Goal: Complete Application Form: Complete application form

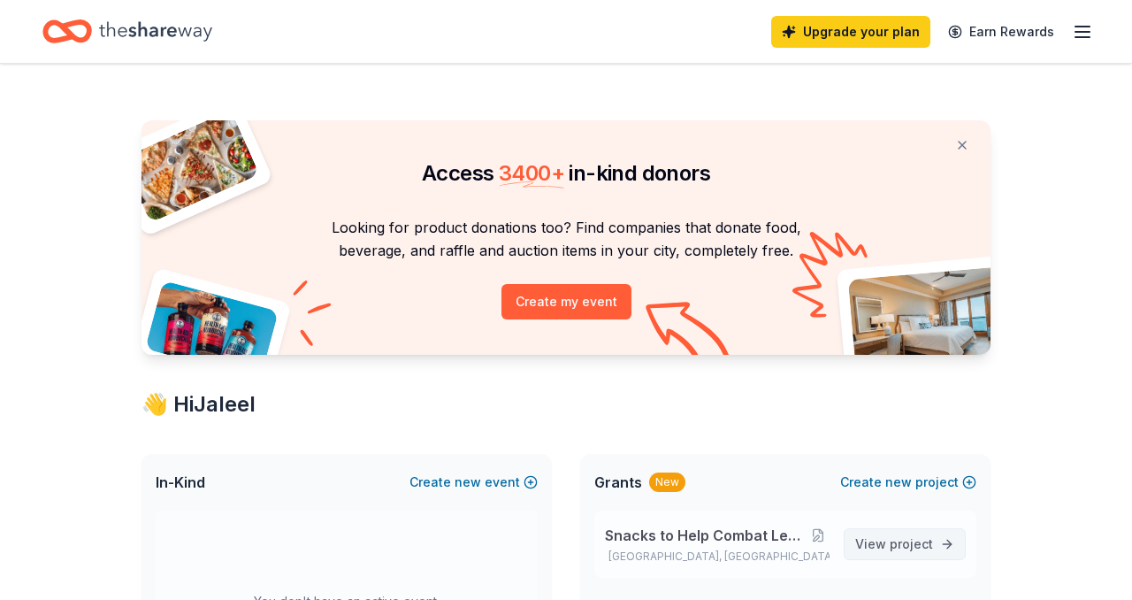
click at [904, 547] on span "project" at bounding box center [911, 543] width 43 height 15
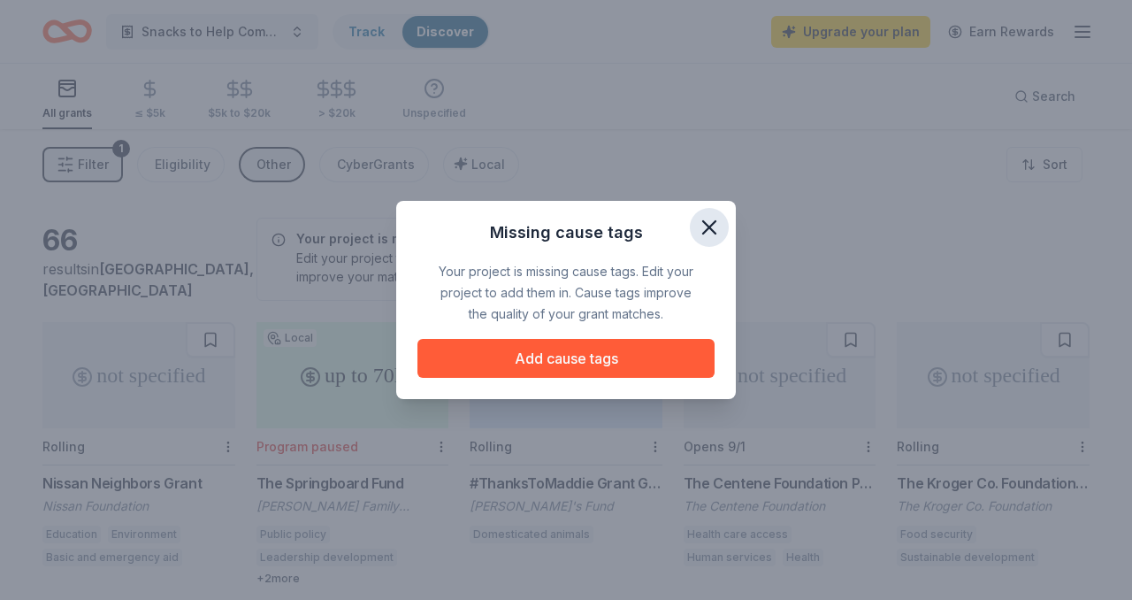
click at [701, 228] on icon "button" at bounding box center [709, 227] width 25 height 25
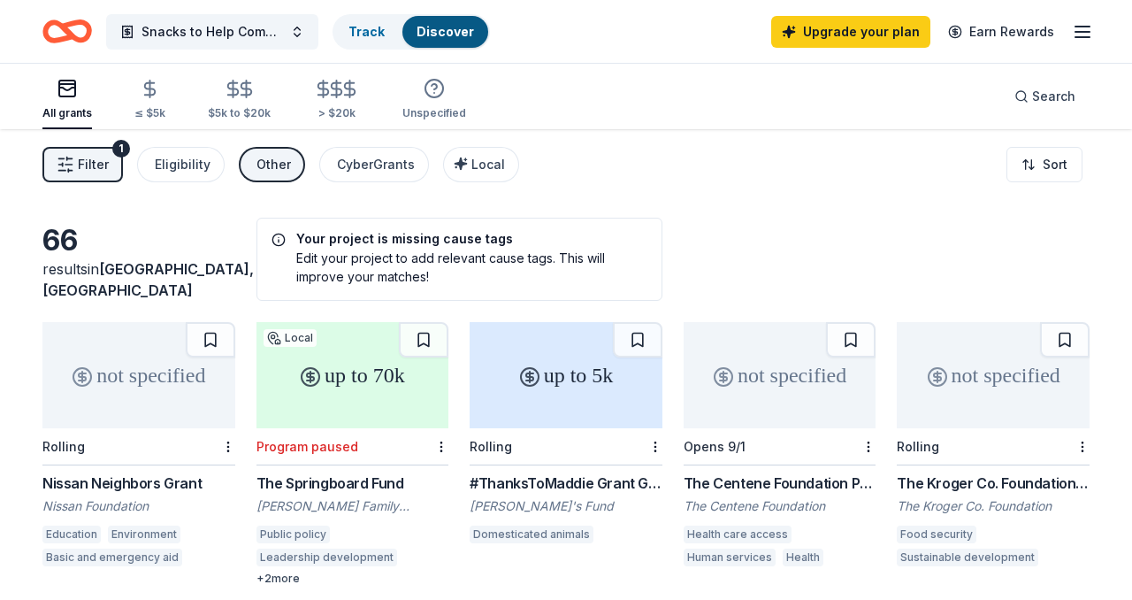
click at [71, 158] on line "button" at bounding box center [69, 158] width 5 height 0
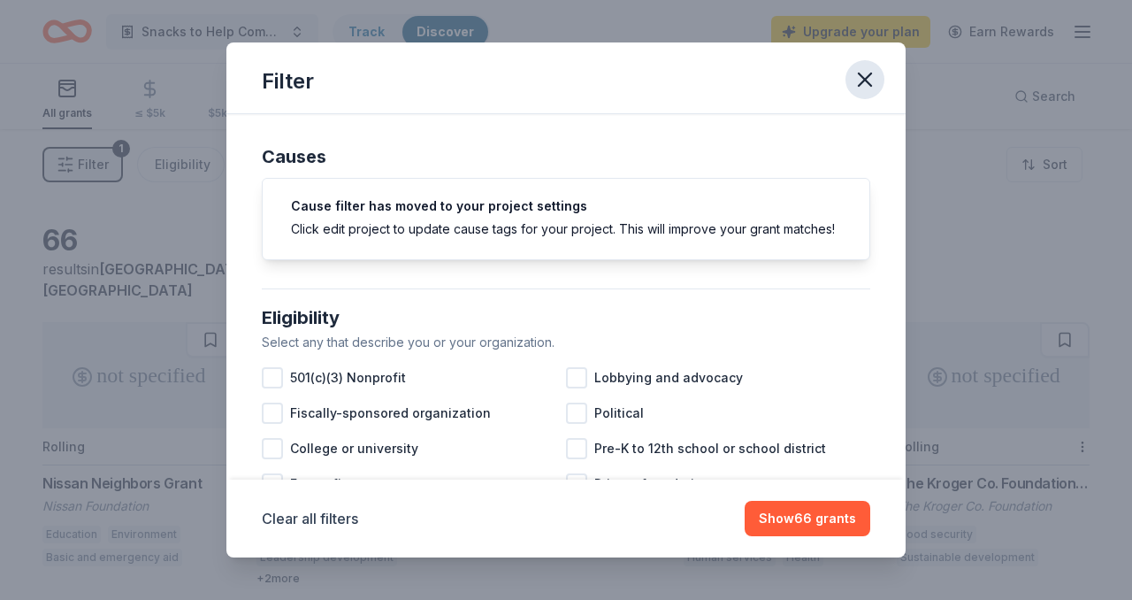
click at [871, 70] on icon "button" at bounding box center [865, 79] width 25 height 25
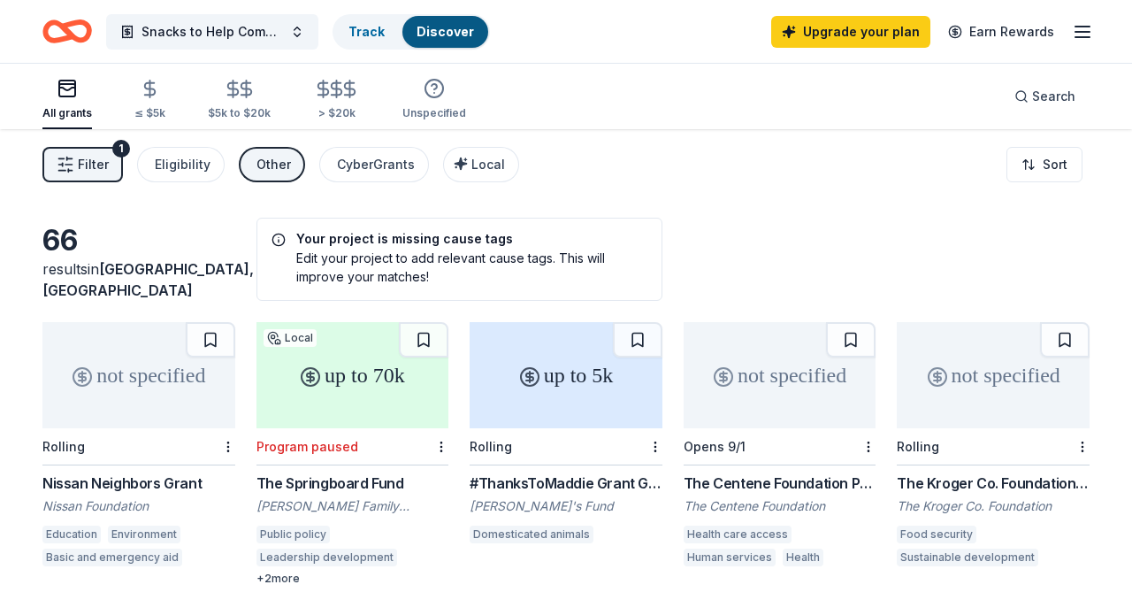
click at [62, 27] on icon "Home" at bounding box center [75, 31] width 27 height 18
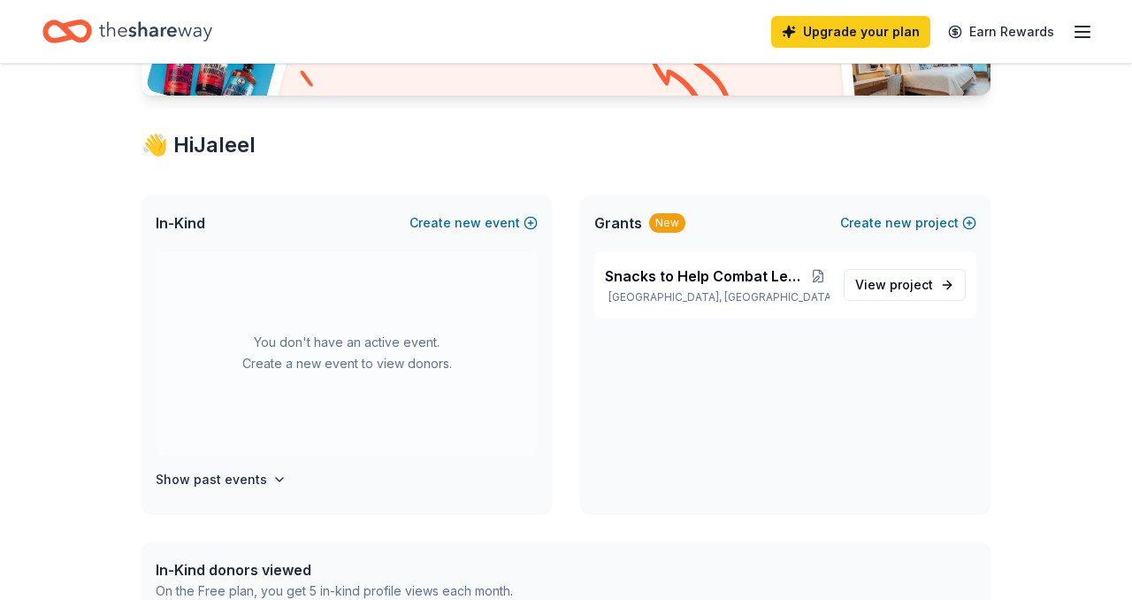
scroll to position [150, 0]
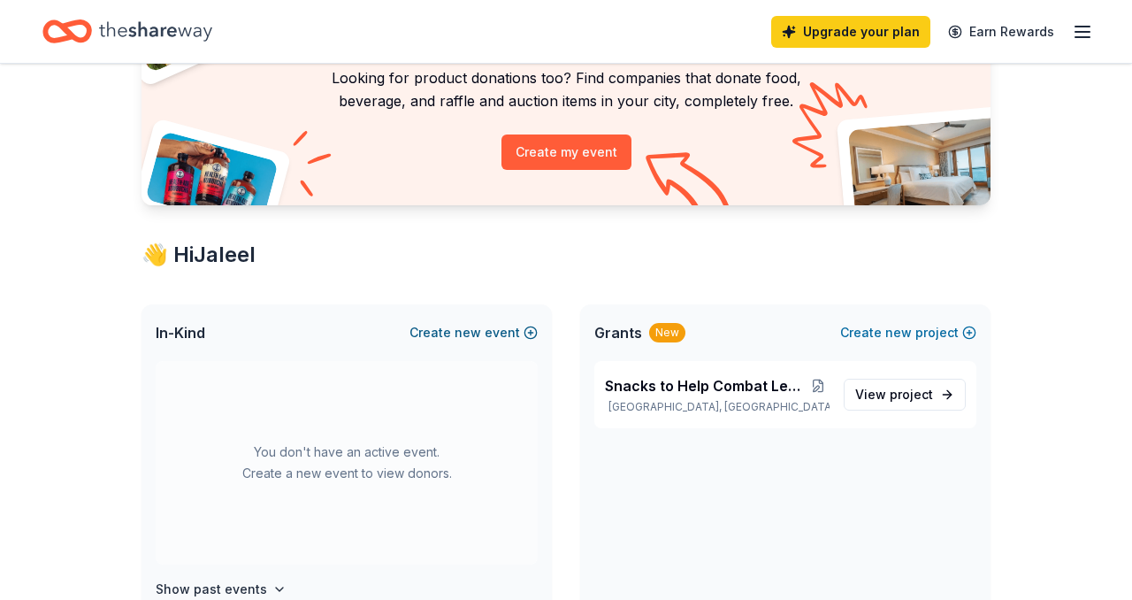
click at [481, 338] on span "new" at bounding box center [468, 332] width 27 height 21
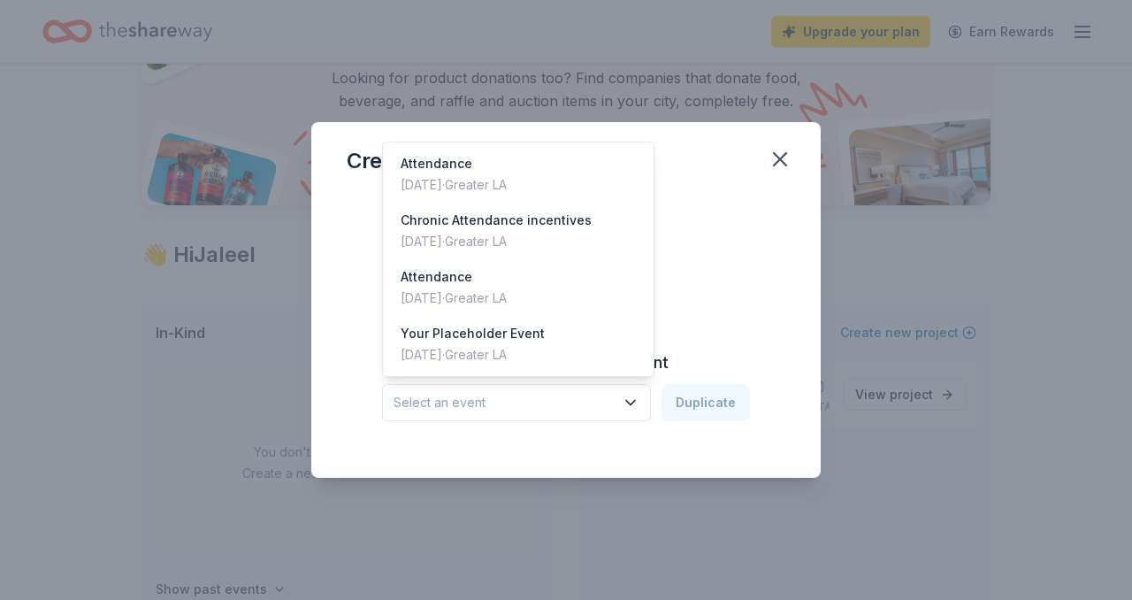
click at [521, 411] on span "Select an event" at bounding box center [504, 402] width 221 height 21
click at [507, 182] on div "May 31, 2025 · Greater LA" at bounding box center [454, 184] width 106 height 21
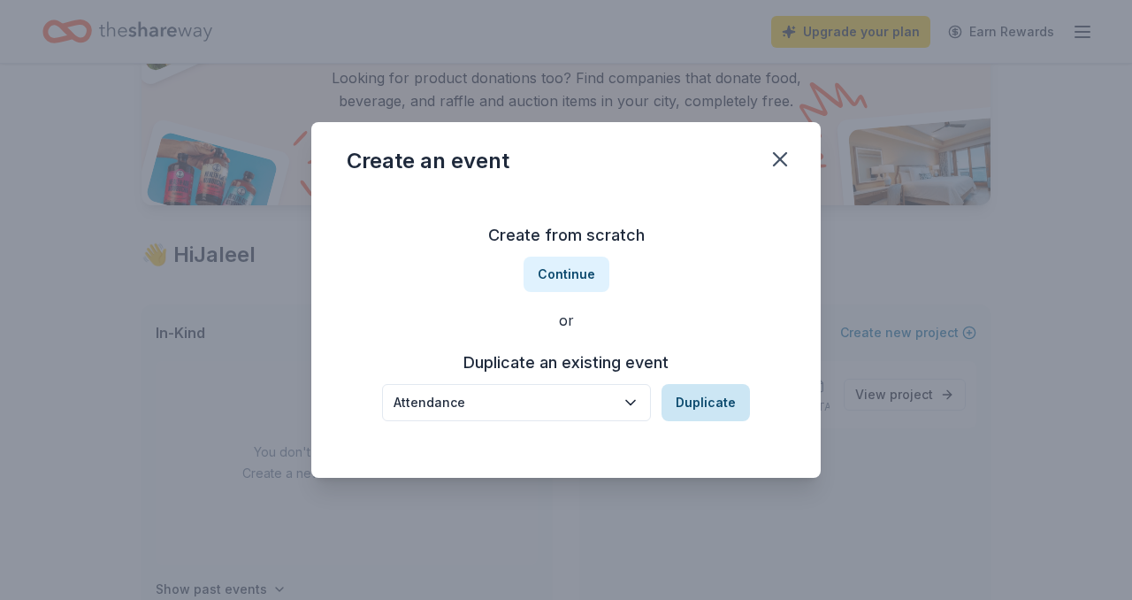
click at [690, 416] on button "Duplicate" at bounding box center [706, 402] width 88 height 37
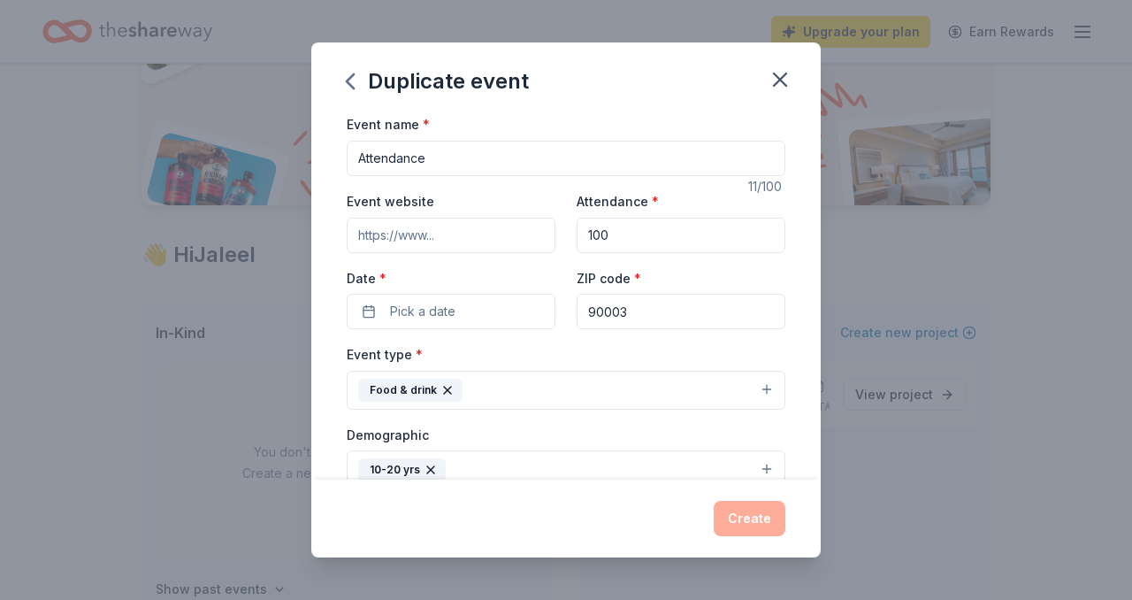
click at [399, 224] on input "Event website" at bounding box center [451, 235] width 209 height 35
click at [456, 319] on button "Pick a date" at bounding box center [451, 311] width 209 height 35
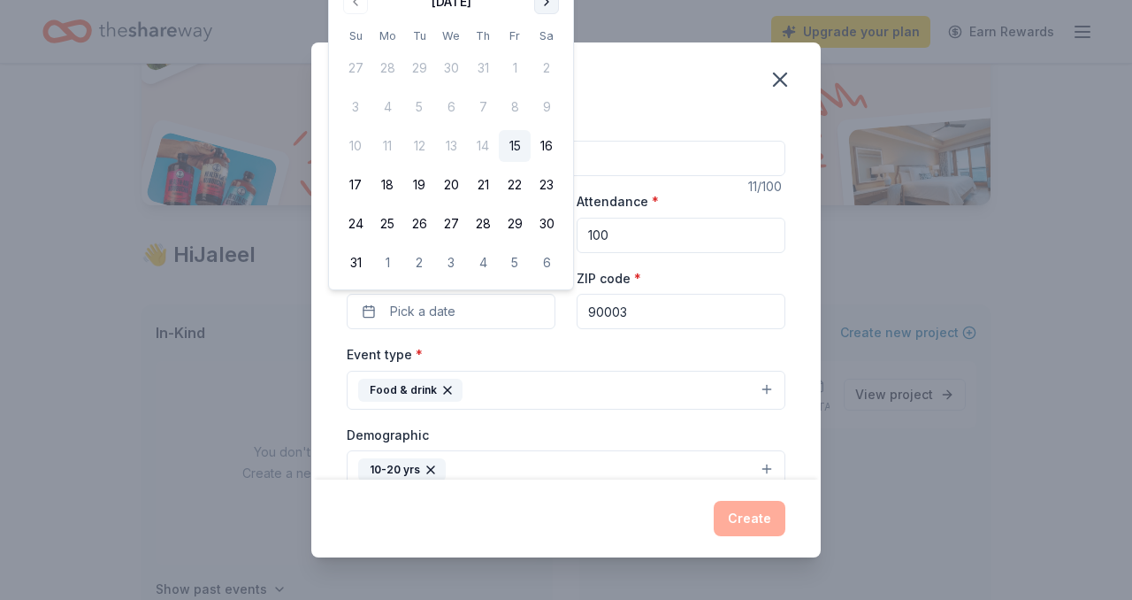
click at [548, 4] on button "Go to next month" at bounding box center [546, 1] width 25 height 25
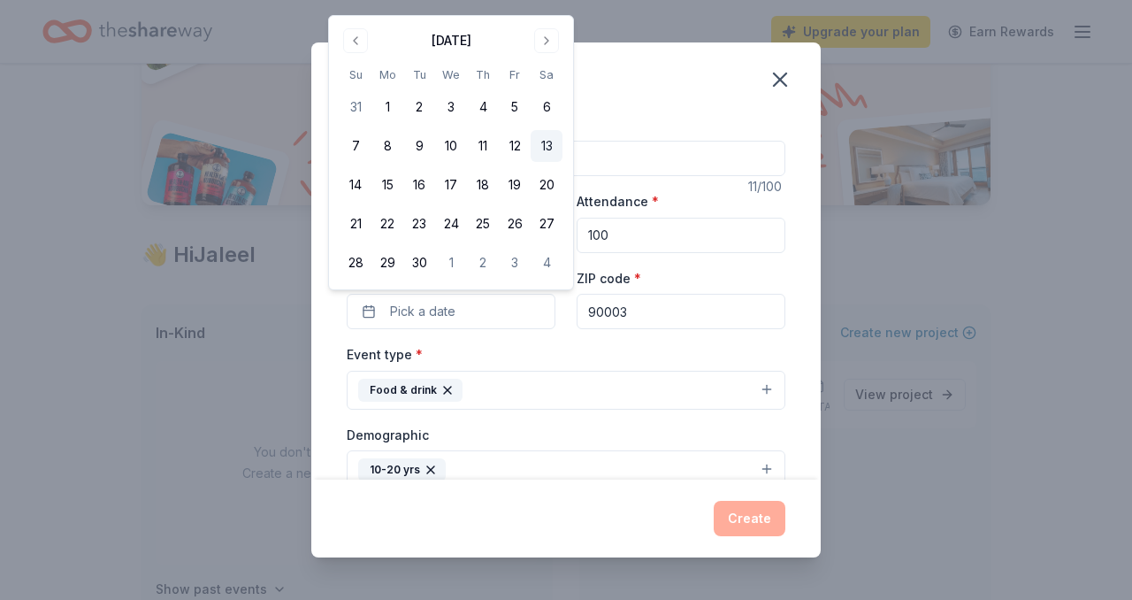
click at [549, 150] on button "13" at bounding box center [547, 146] width 32 height 32
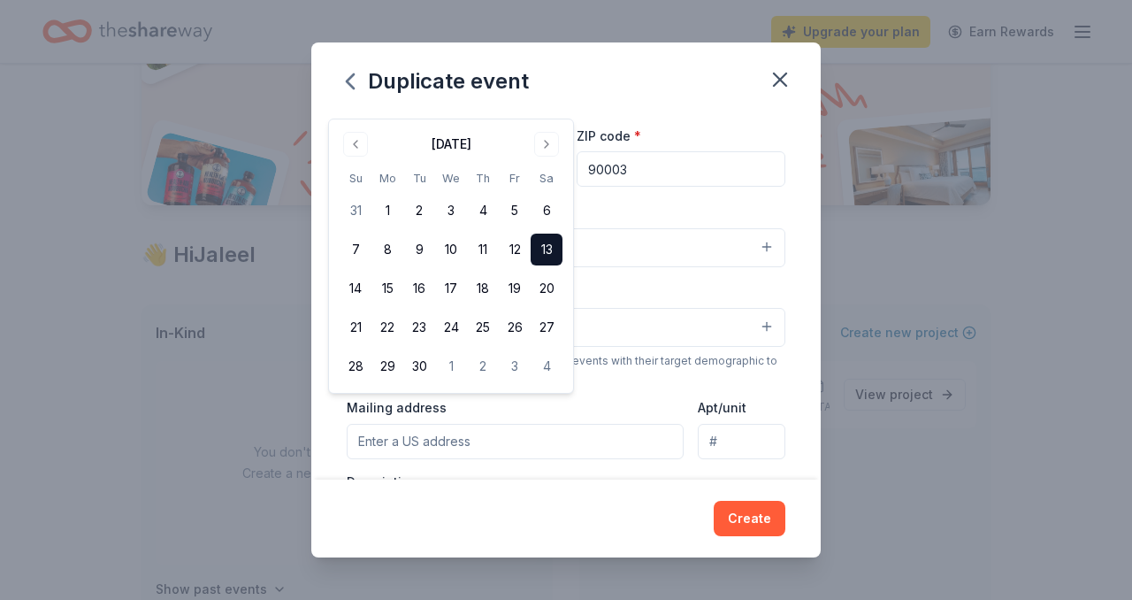
scroll to position [214, 0]
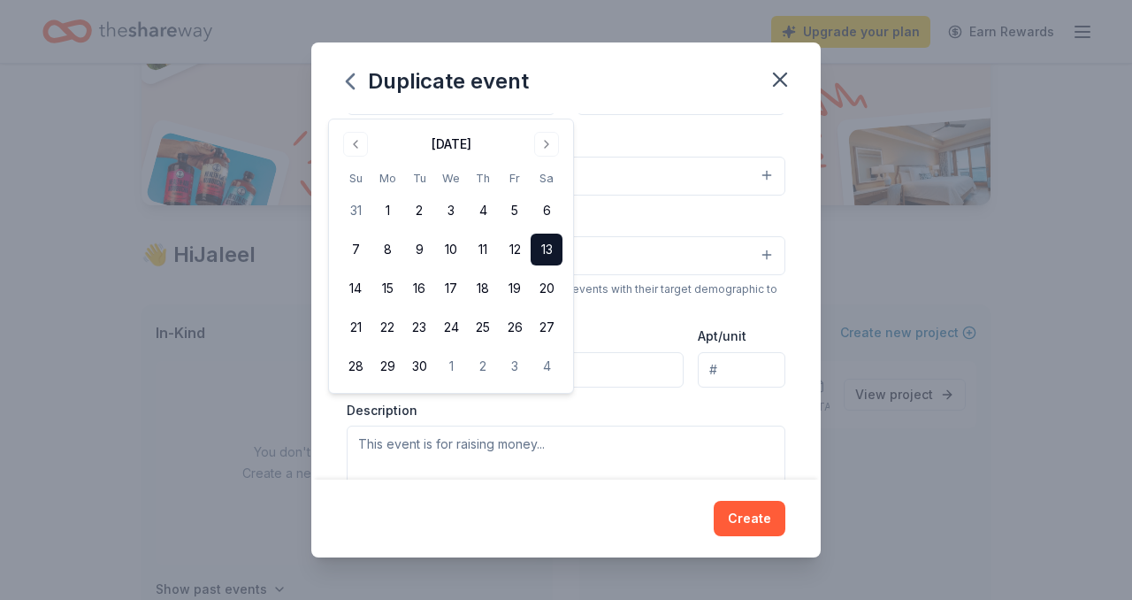
click at [669, 130] on div "Event type * Food & drink" at bounding box center [566, 162] width 439 height 66
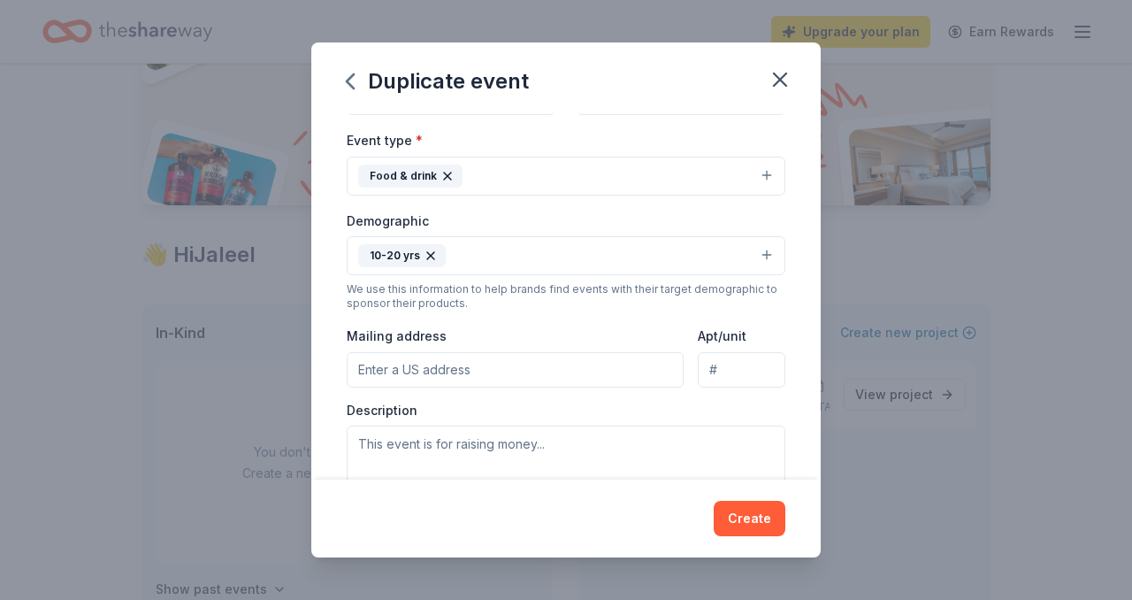
click at [611, 190] on button "Food & drink" at bounding box center [566, 176] width 439 height 39
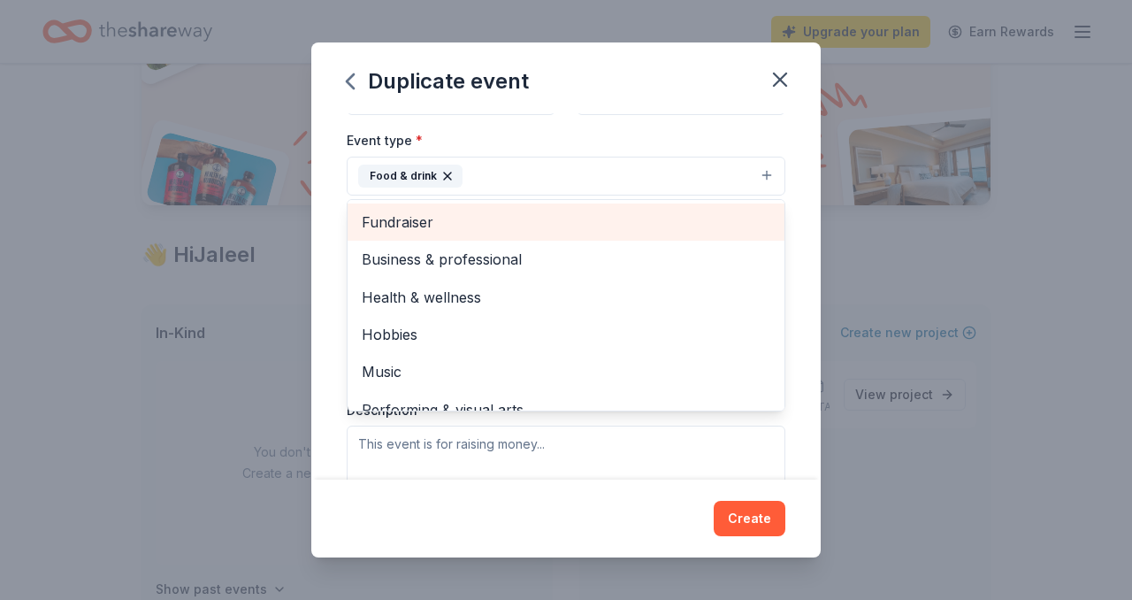
click at [491, 217] on span "Fundraiser" at bounding box center [566, 222] width 409 height 23
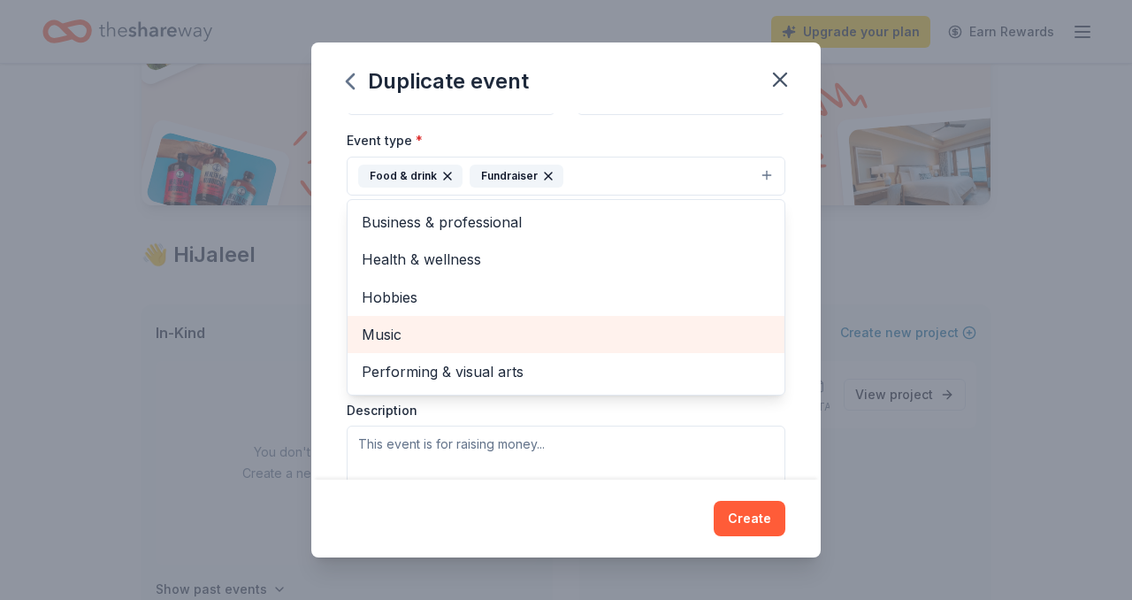
click at [399, 331] on span "Music" at bounding box center [566, 334] width 409 height 23
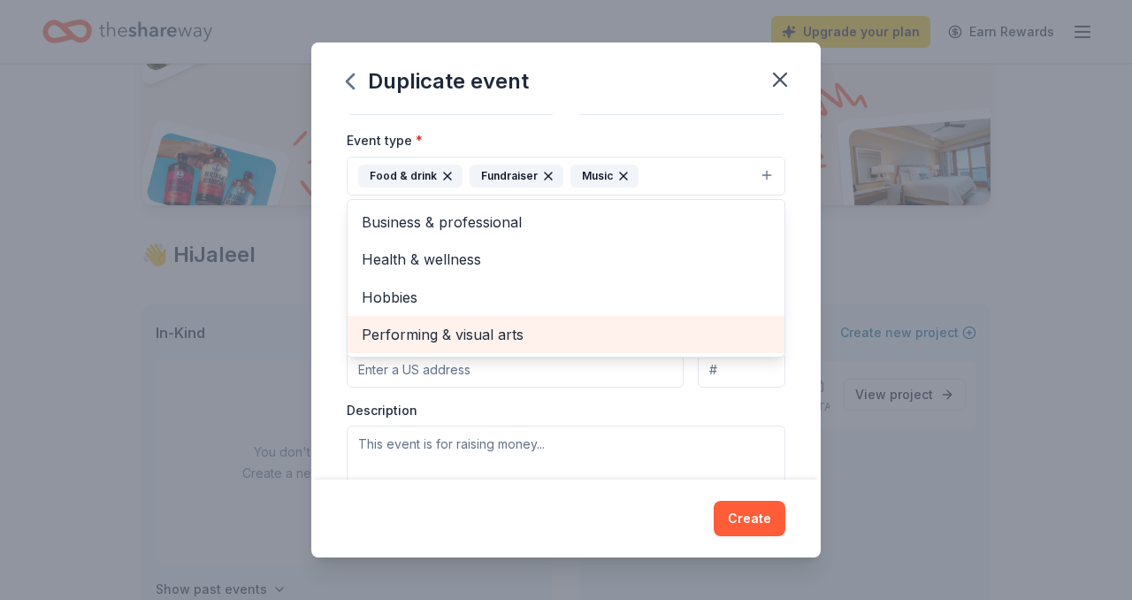
click at [425, 328] on span "Performing & visual arts" at bounding box center [566, 334] width 409 height 23
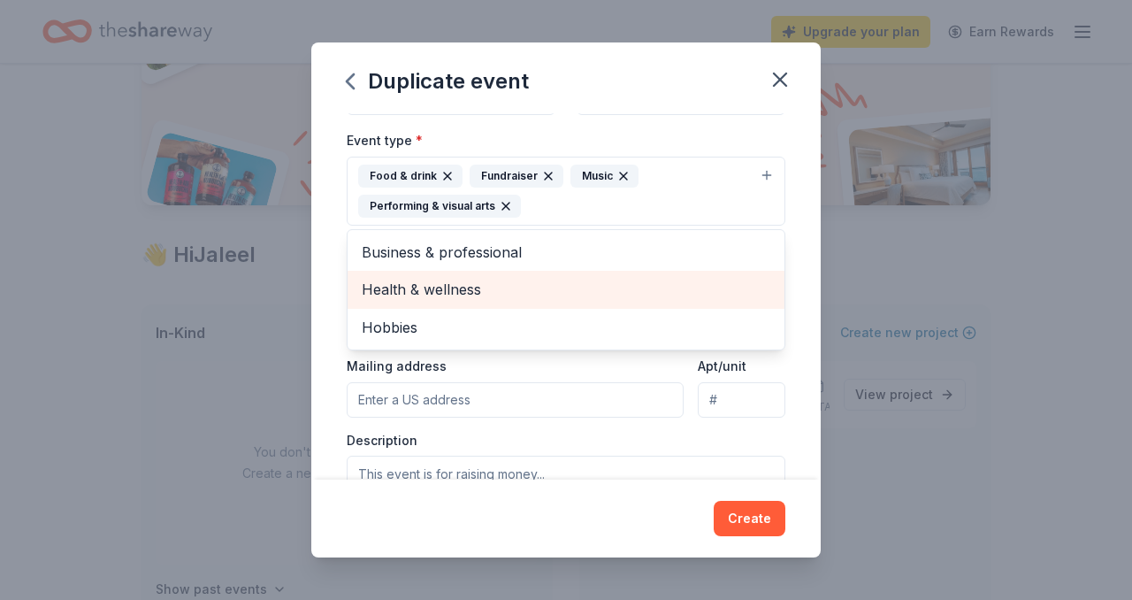
click at [413, 288] on span "Health & wellness" at bounding box center [566, 289] width 409 height 23
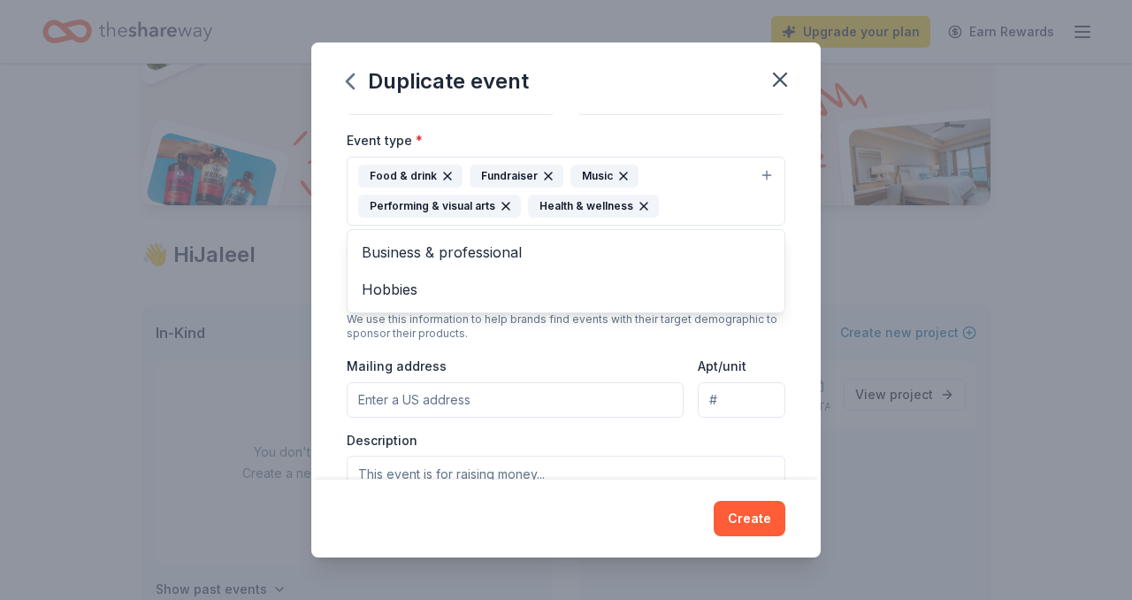
click at [326, 327] on div "Event name * Attendance 11 /100 Event website Attendance * 100 Date * 09/13/202…" at bounding box center [566, 295] width 510 height 365
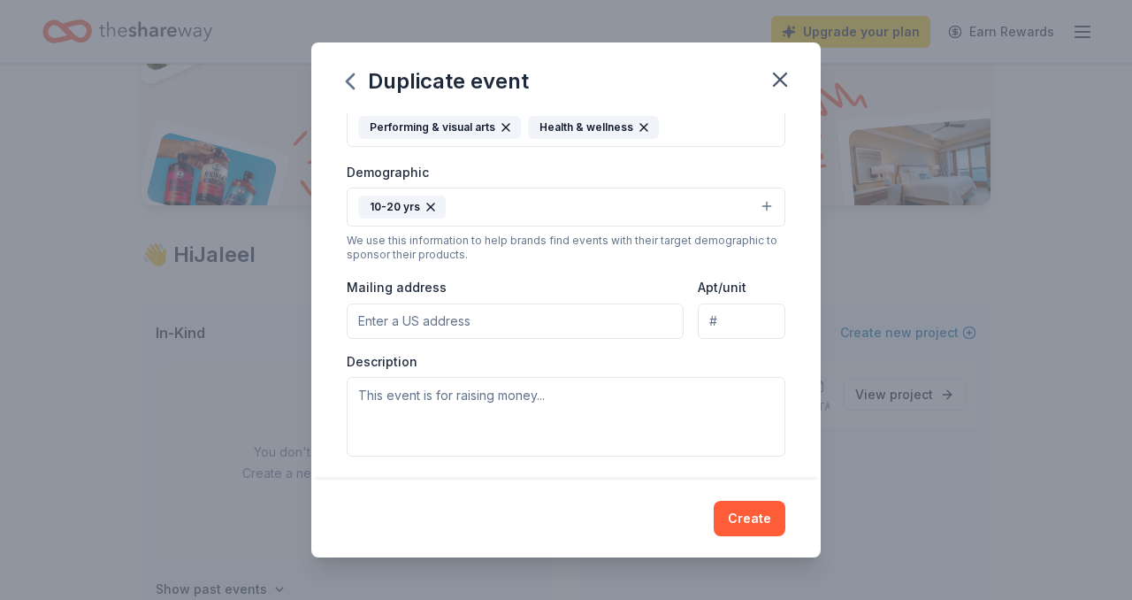
scroll to position [346, 0]
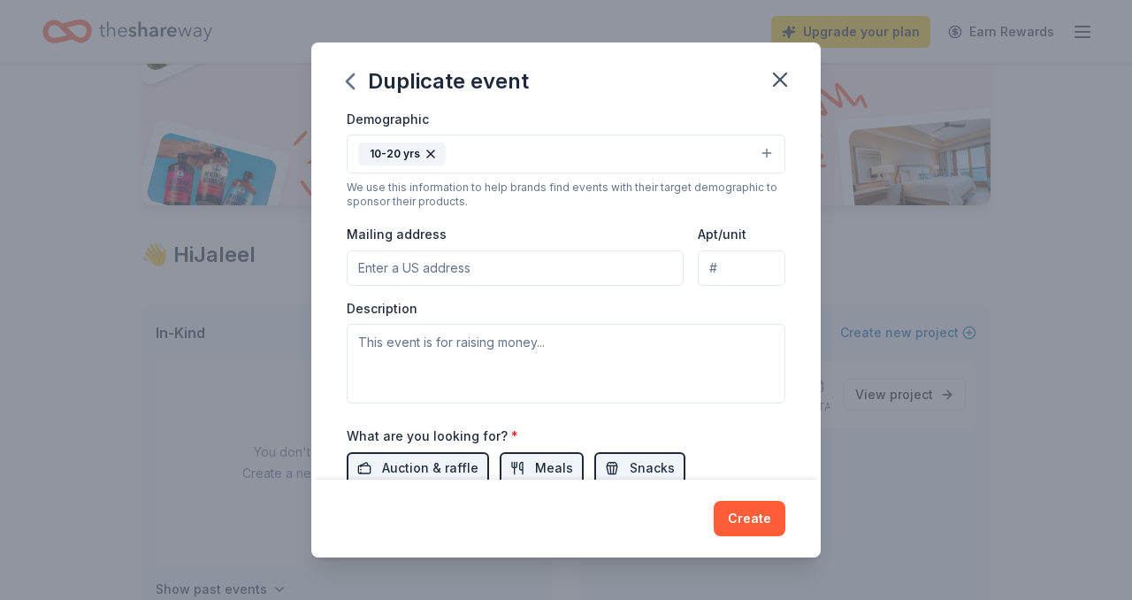
click at [459, 261] on input "Mailing address" at bounding box center [515, 267] width 337 height 35
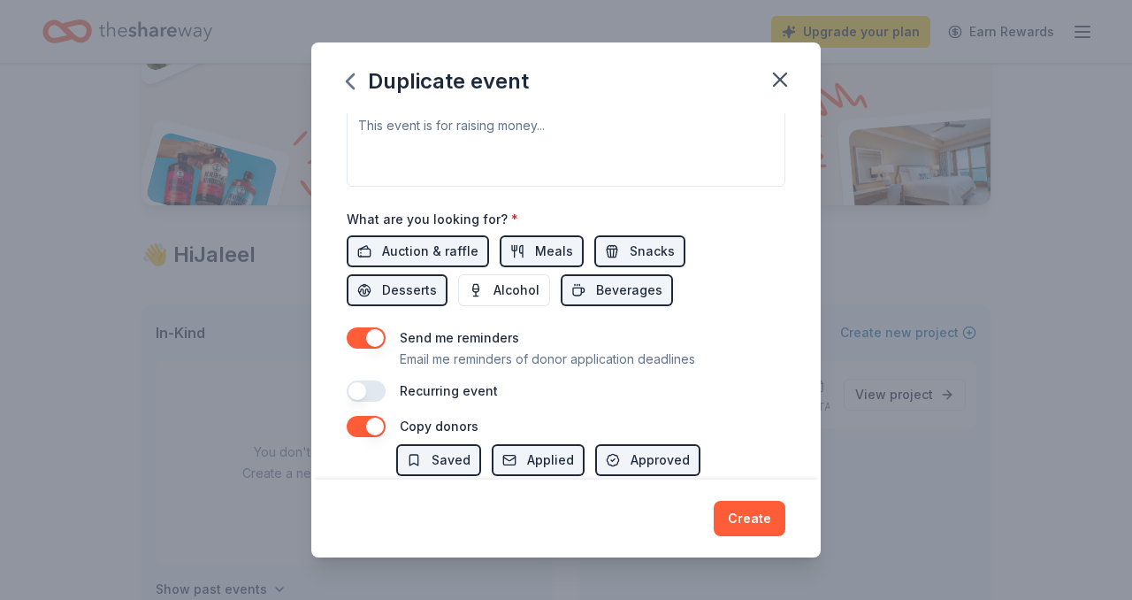
scroll to position [686, 0]
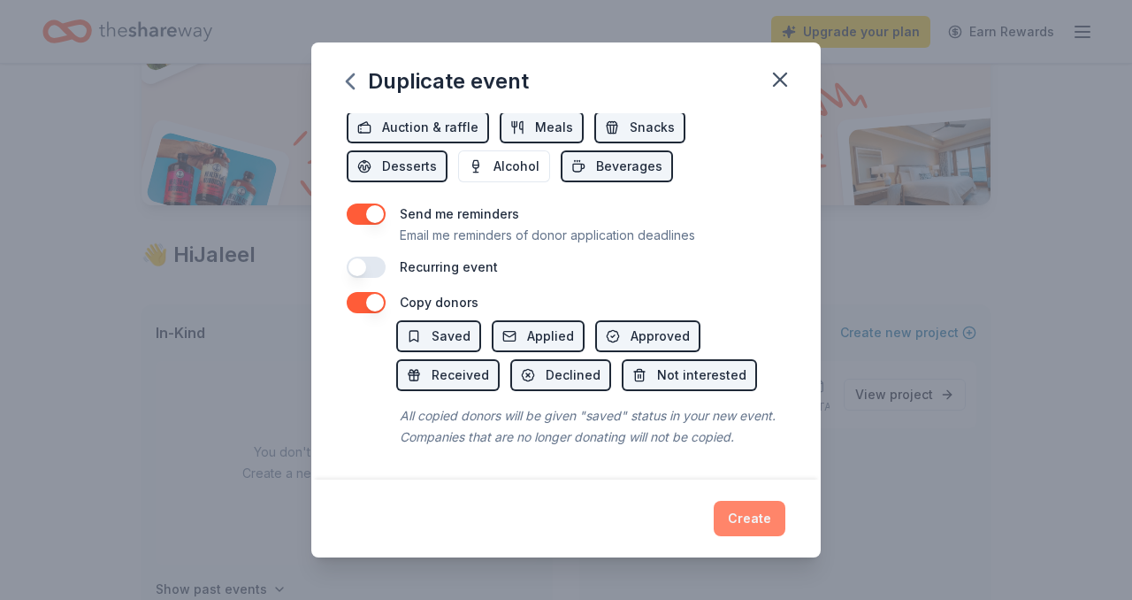
click at [748, 519] on button "Create" at bounding box center [750, 518] width 72 height 35
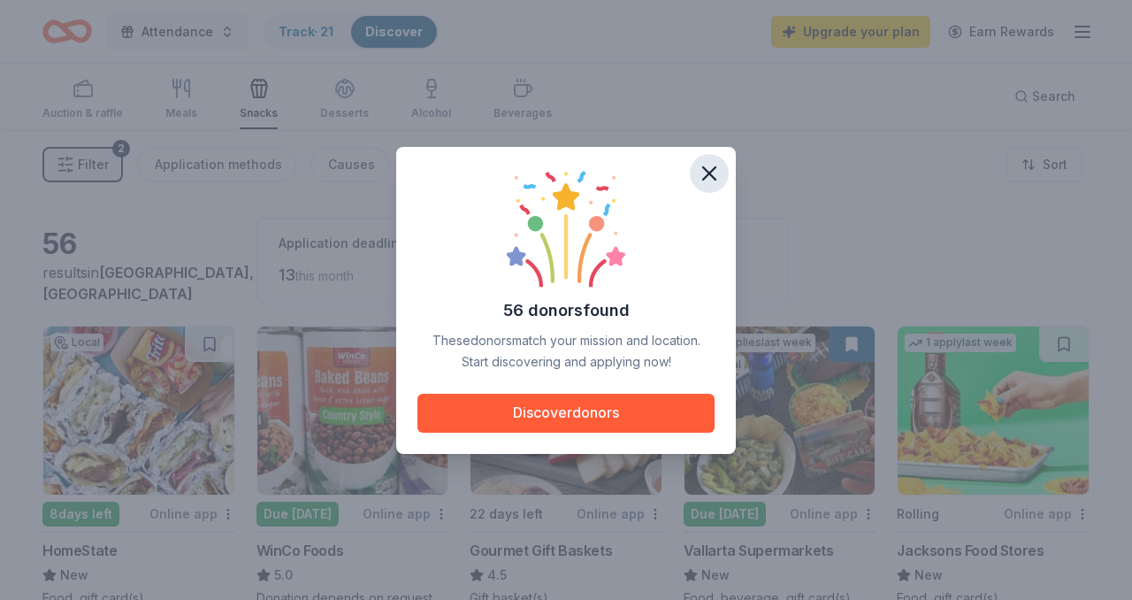
click at [705, 171] on icon "button" at bounding box center [709, 173] width 25 height 25
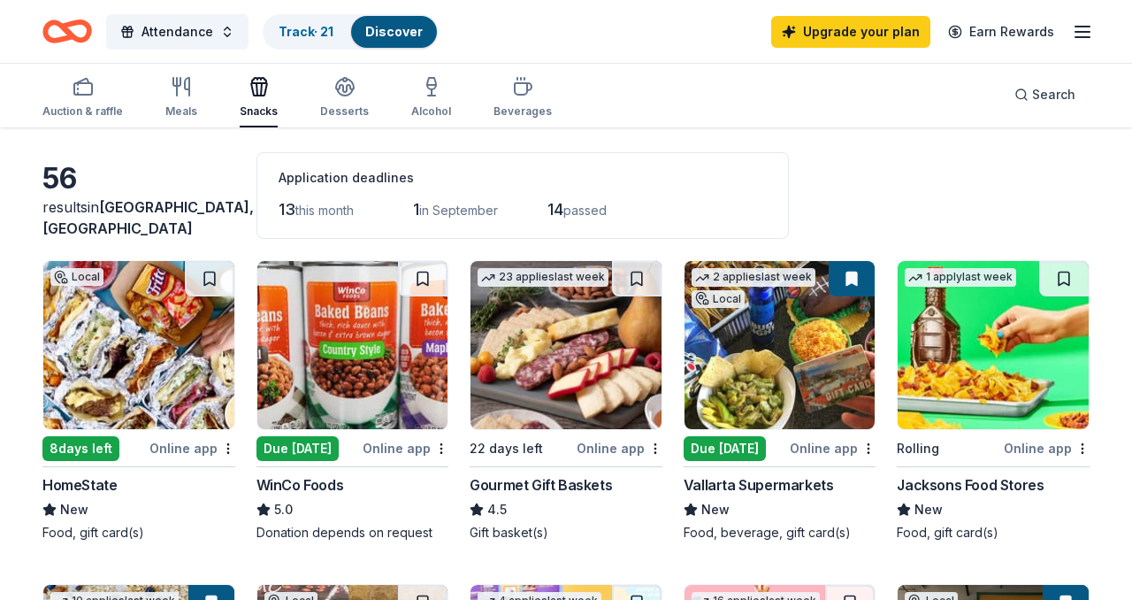
scroll to position [128, 0]
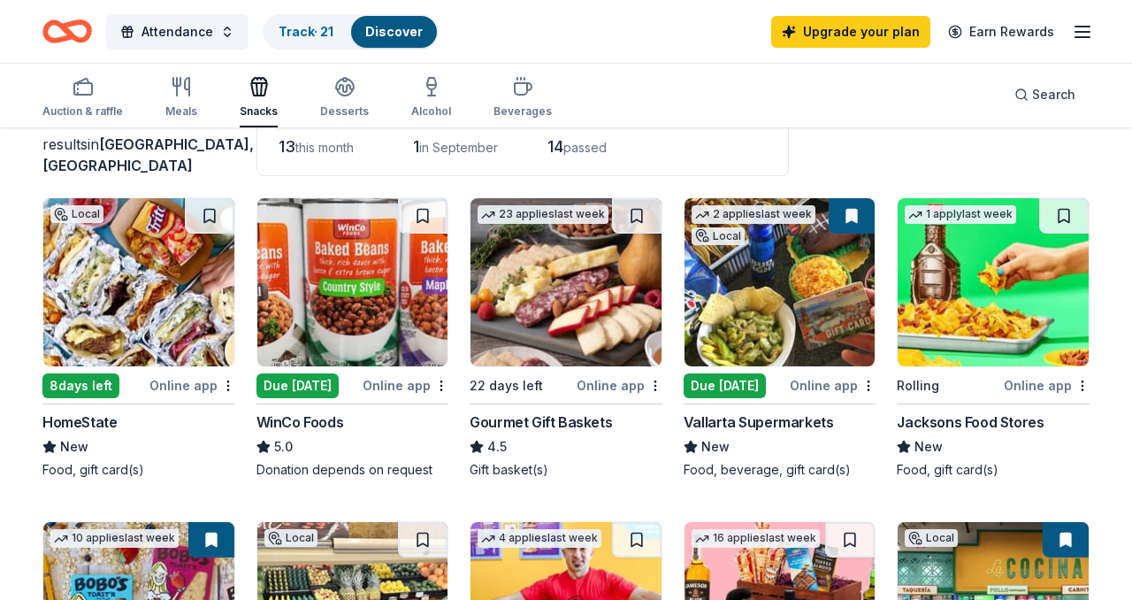
click at [175, 261] on img at bounding box center [138, 282] width 191 height 168
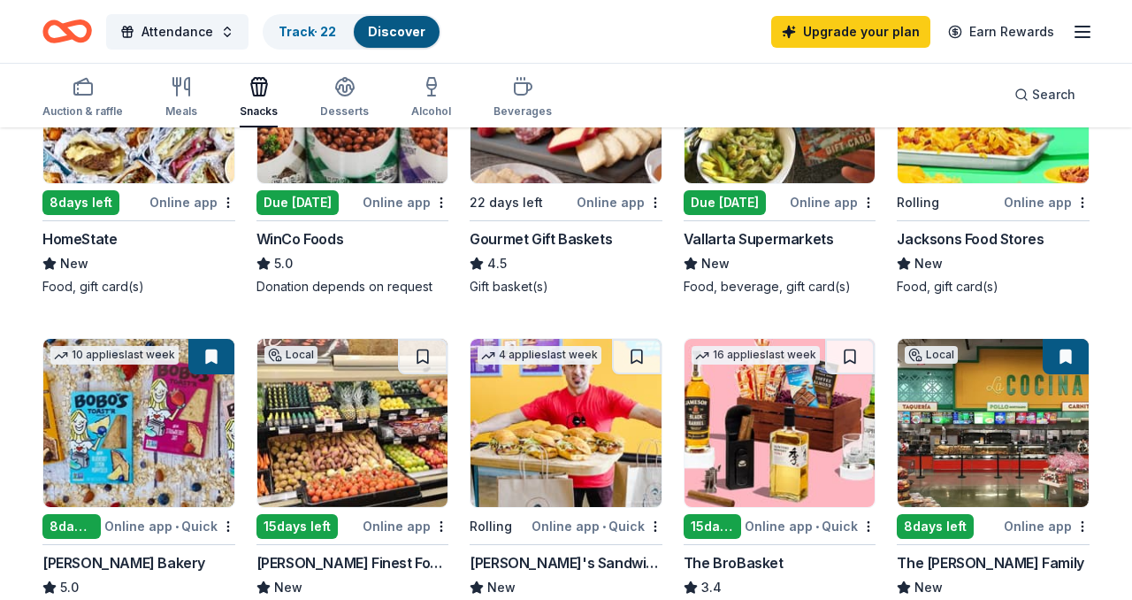
scroll to position [363, 0]
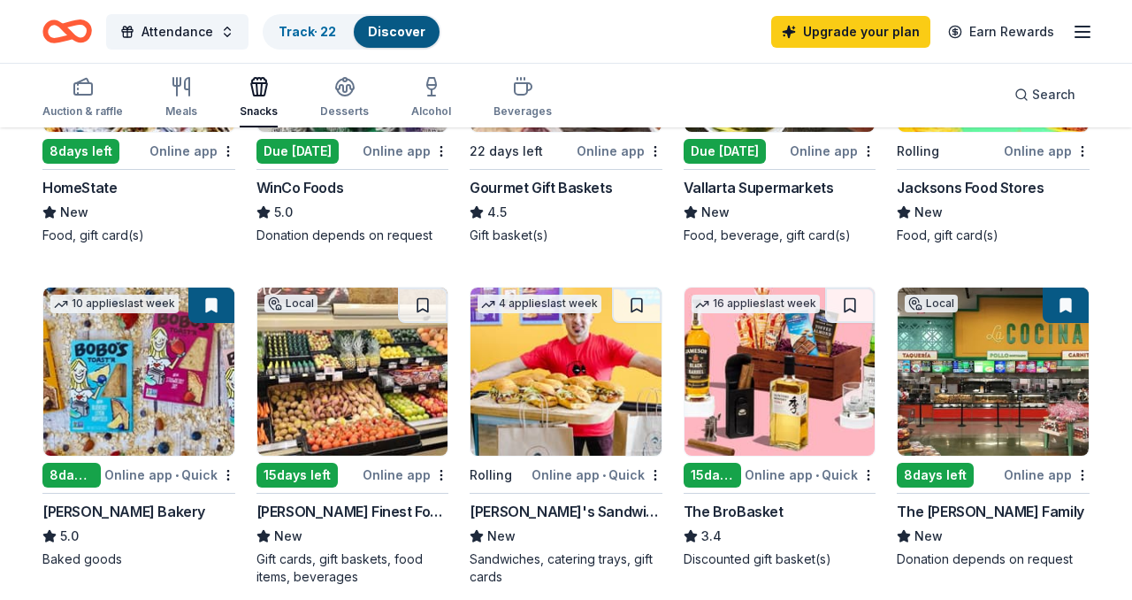
click at [148, 401] on img at bounding box center [138, 372] width 191 height 168
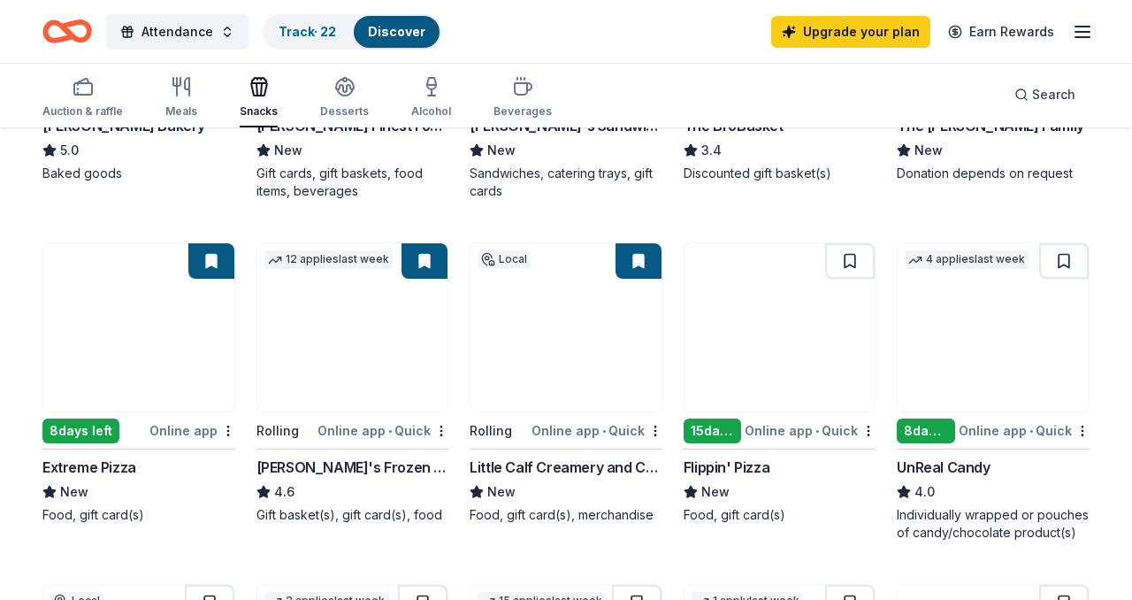
scroll to position [765, 0]
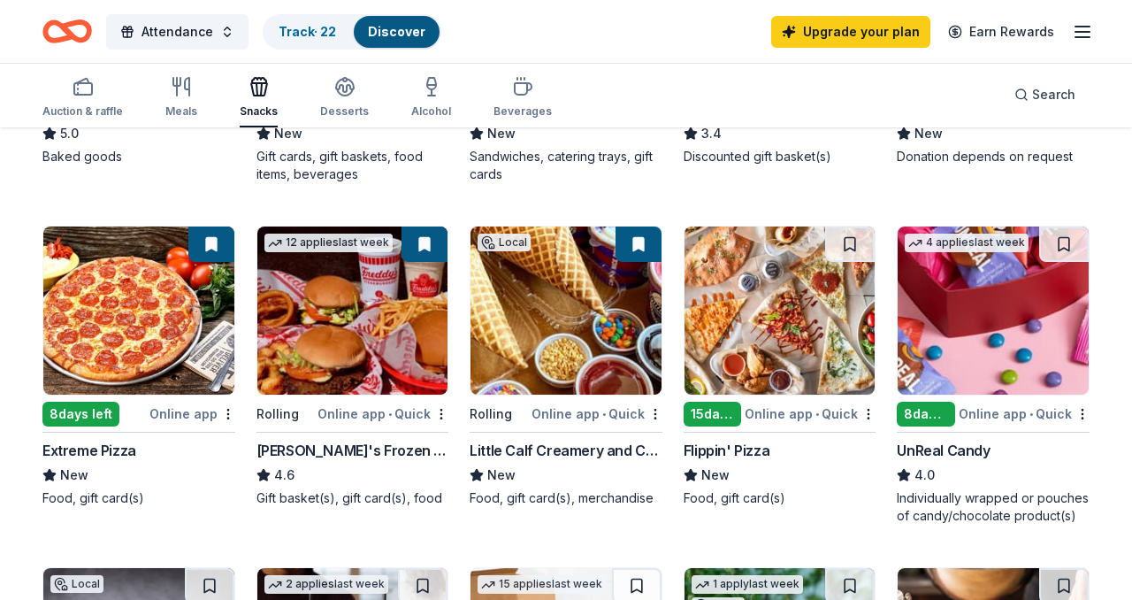
click at [220, 238] on button at bounding box center [211, 243] width 46 height 35
click at [214, 243] on button at bounding box center [211, 243] width 46 height 35
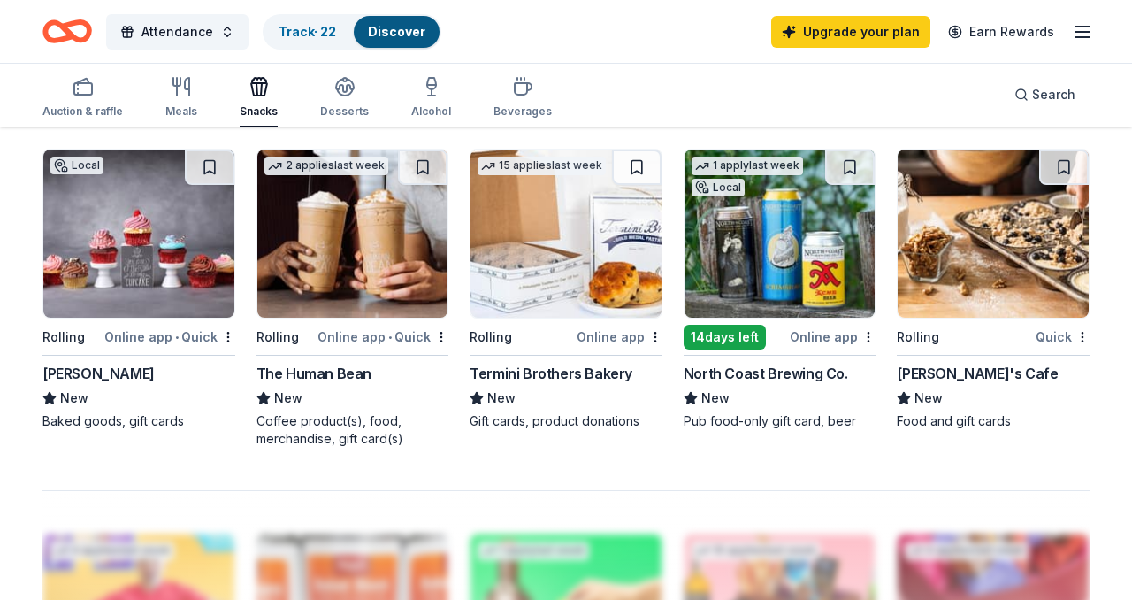
scroll to position [1183, 0]
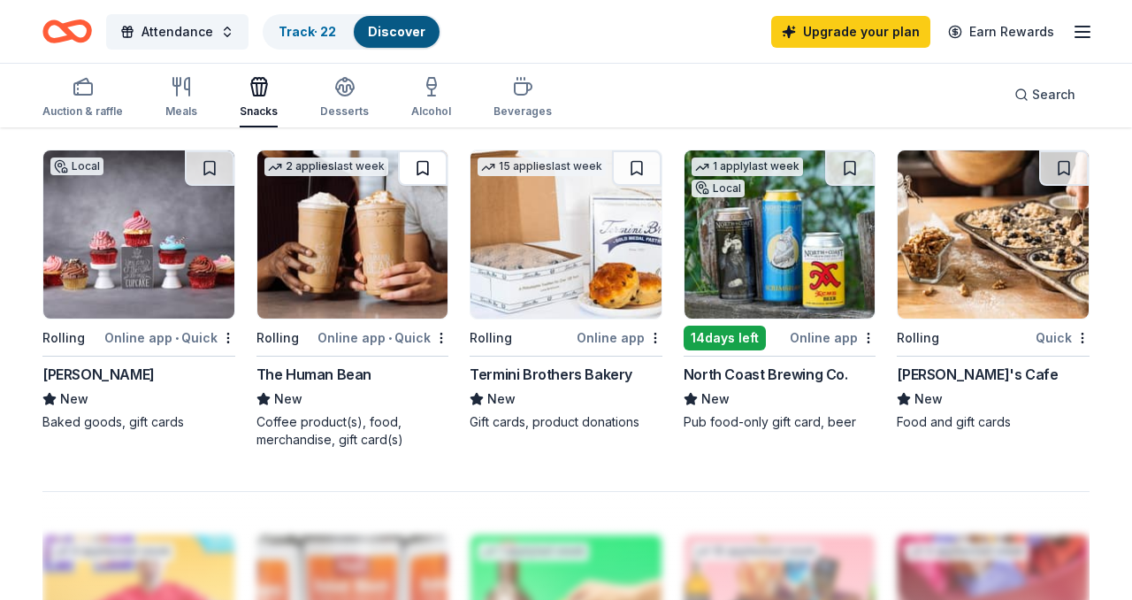
click at [429, 165] on button at bounding box center [423, 167] width 50 height 35
click at [202, 178] on button at bounding box center [210, 167] width 50 height 35
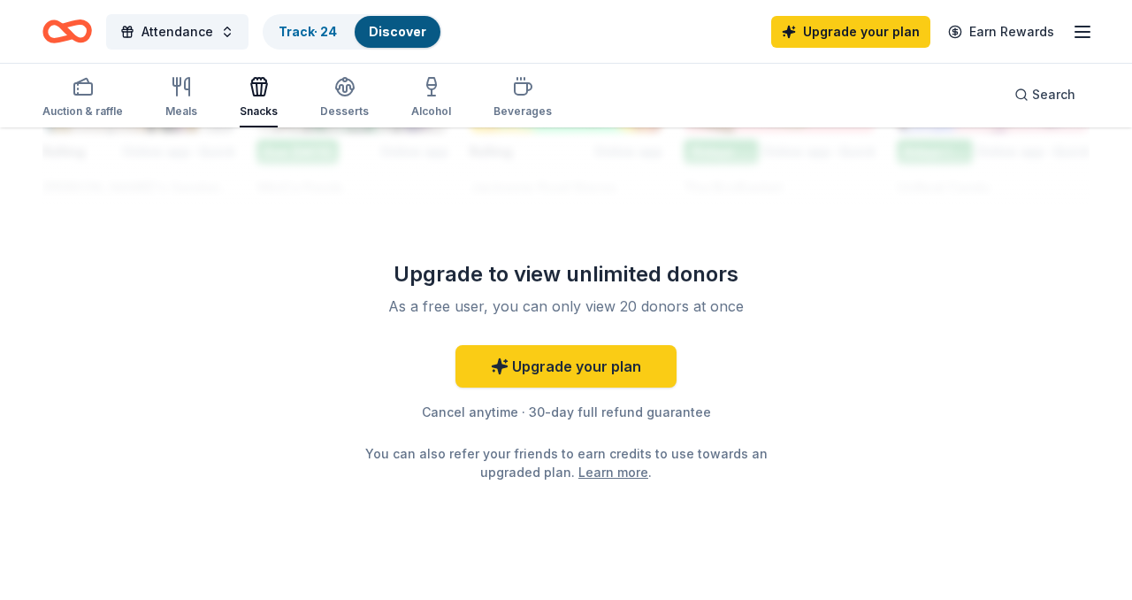
scroll to position [1783, 0]
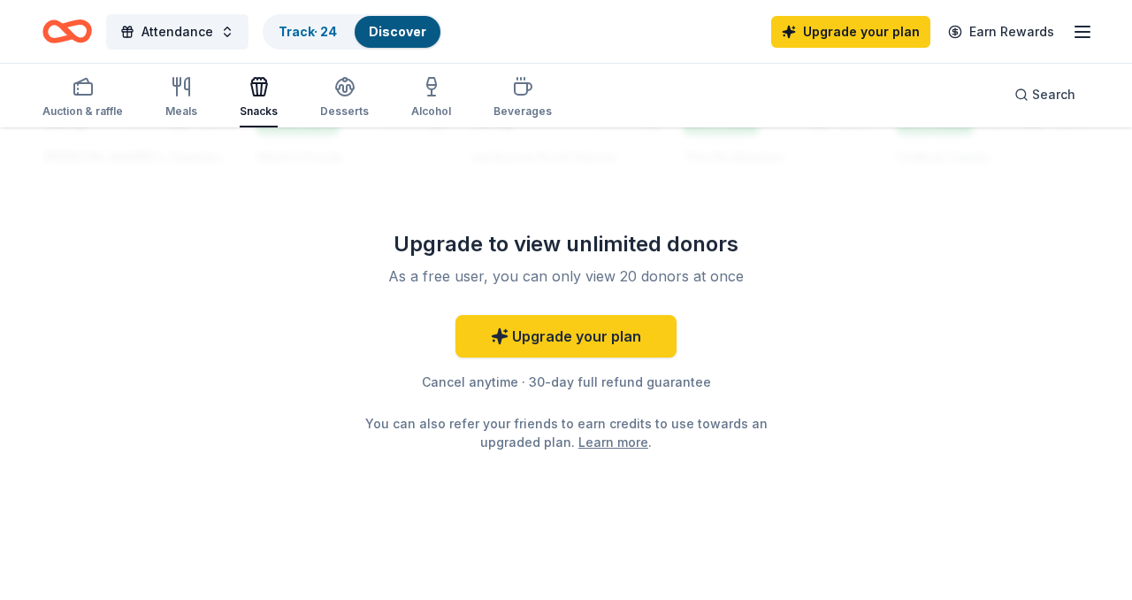
click at [567, 246] on div "Upgrade to view unlimited donors" at bounding box center [566, 244] width 510 height 28
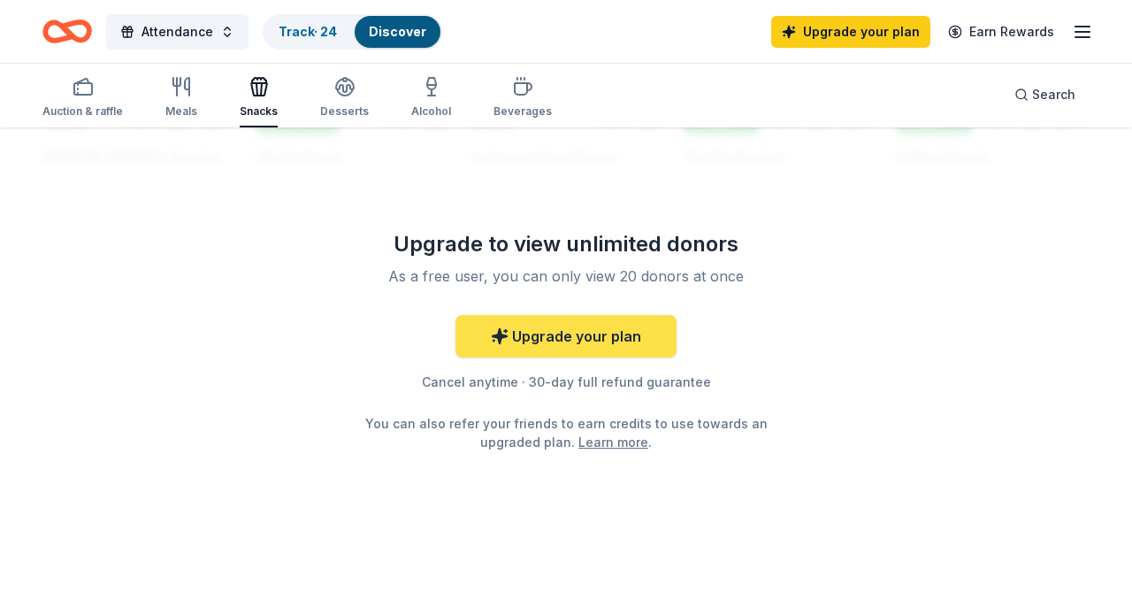
click at [536, 328] on link "Upgrade your plan" at bounding box center [566, 336] width 221 height 42
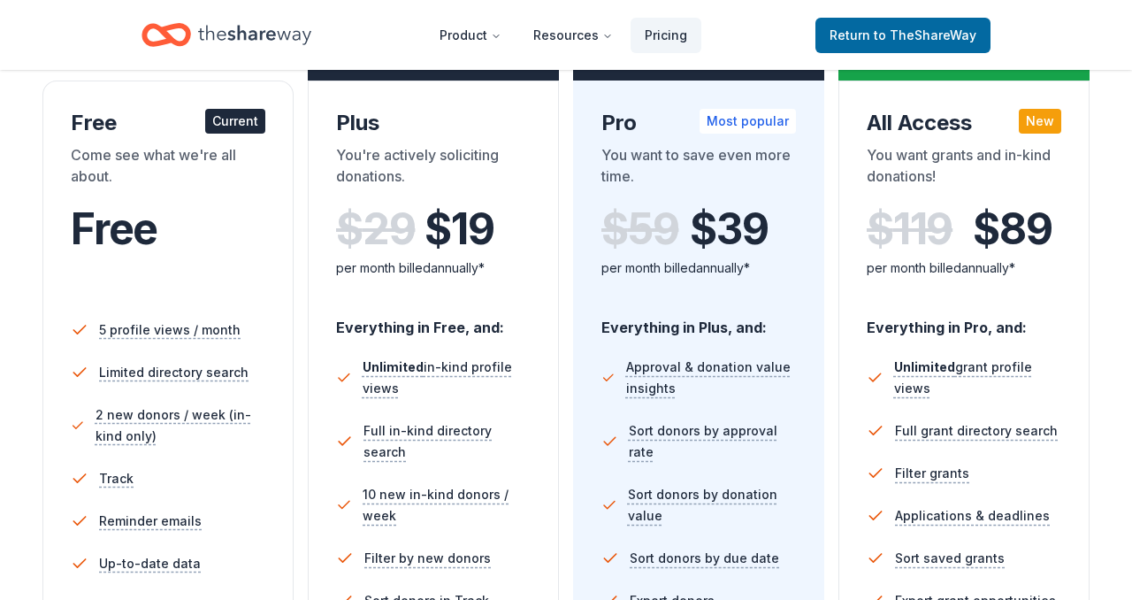
scroll to position [286, 0]
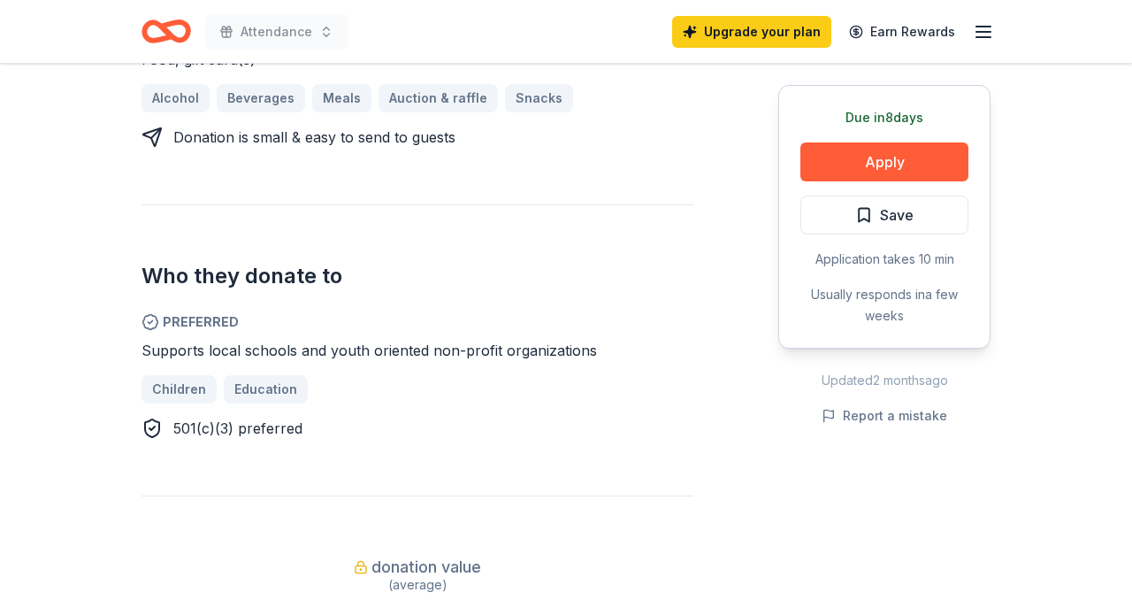
scroll to position [932, 0]
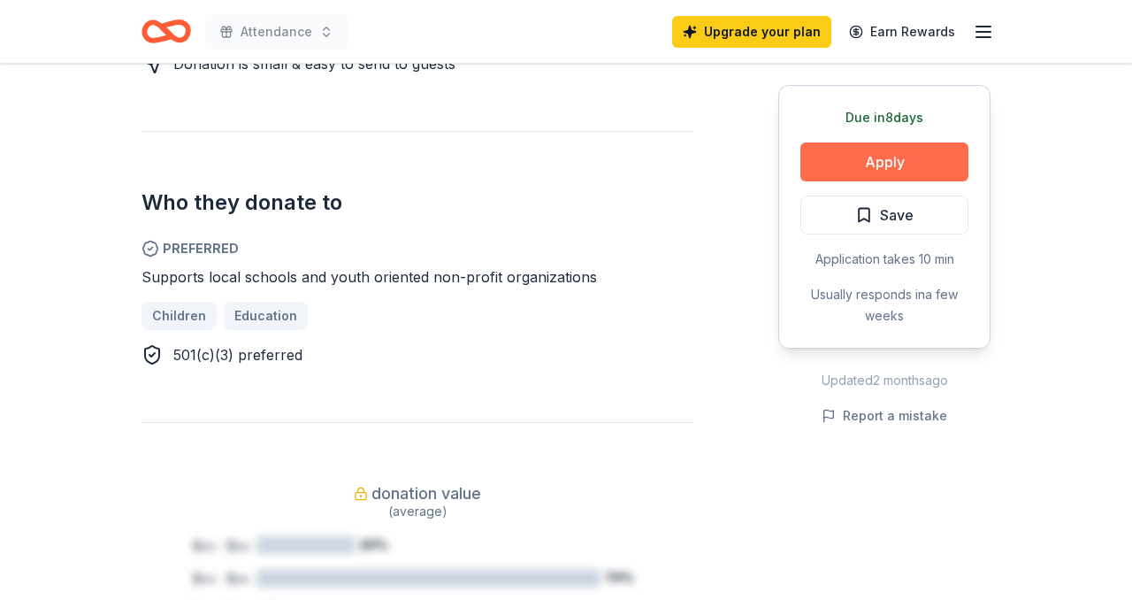
click at [886, 165] on button "Apply" at bounding box center [885, 161] width 168 height 39
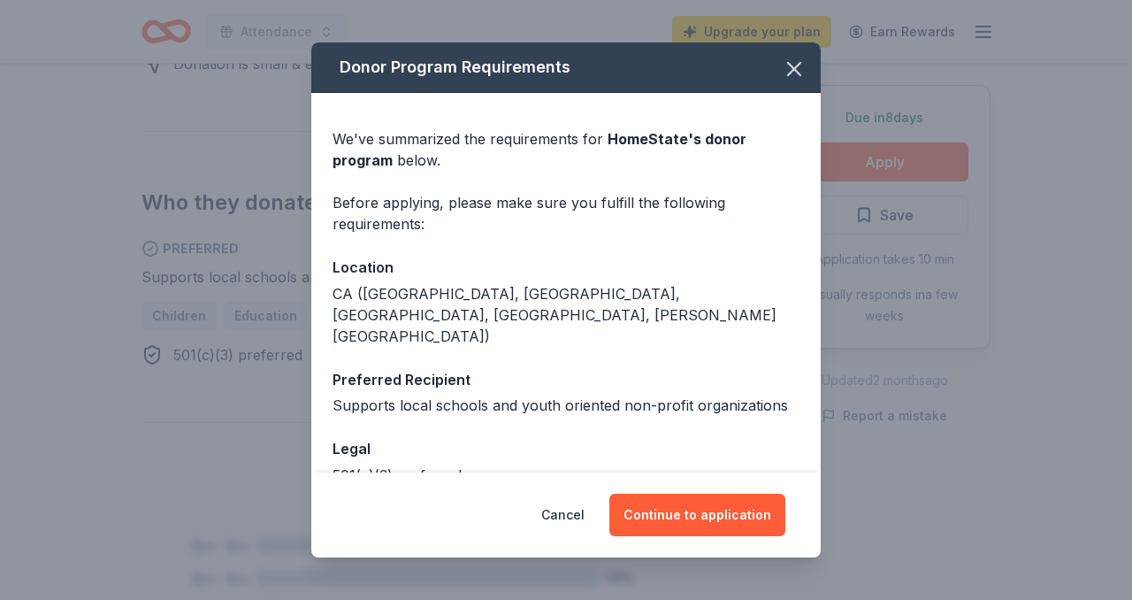
scroll to position [65, 0]
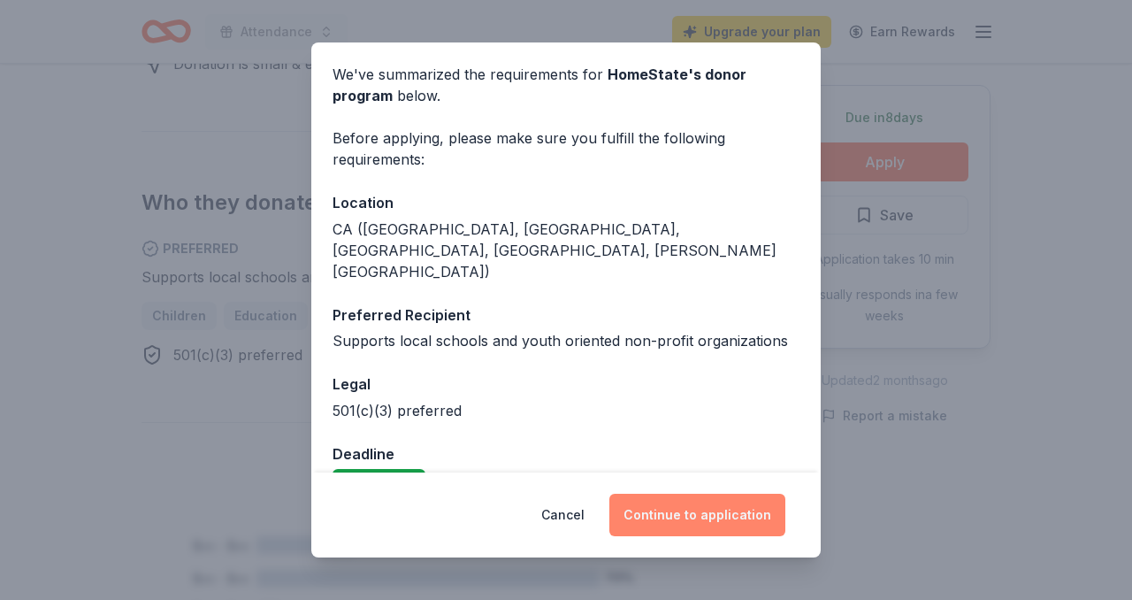
click at [687, 523] on button "Continue to application" at bounding box center [698, 515] width 176 height 42
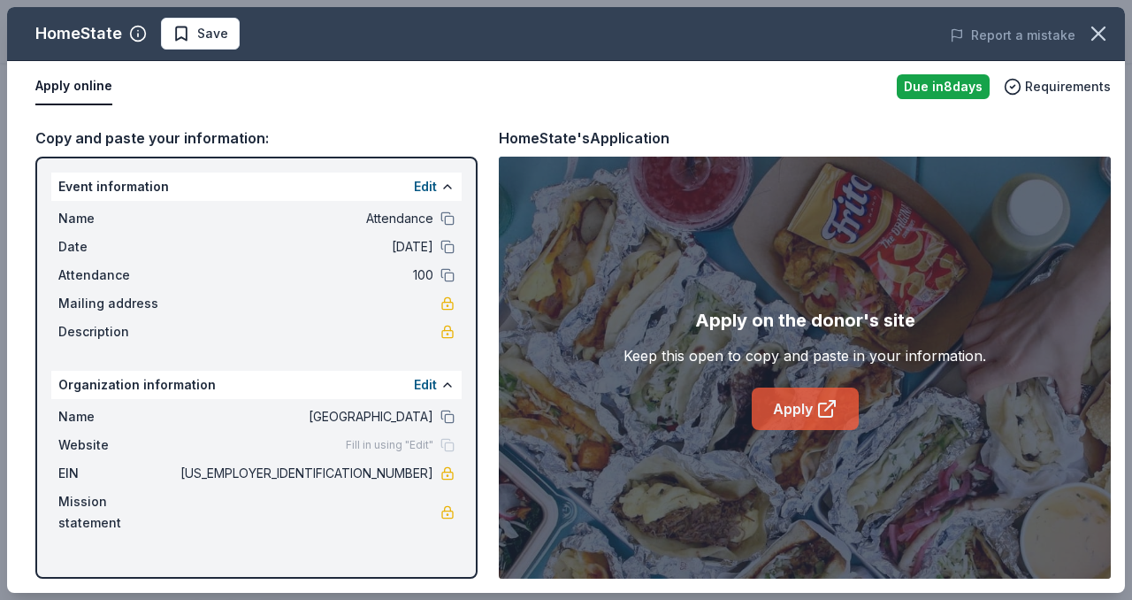
click at [796, 422] on link "Apply" at bounding box center [805, 408] width 107 height 42
click at [173, 37] on span "Save" at bounding box center [201, 33] width 56 height 21
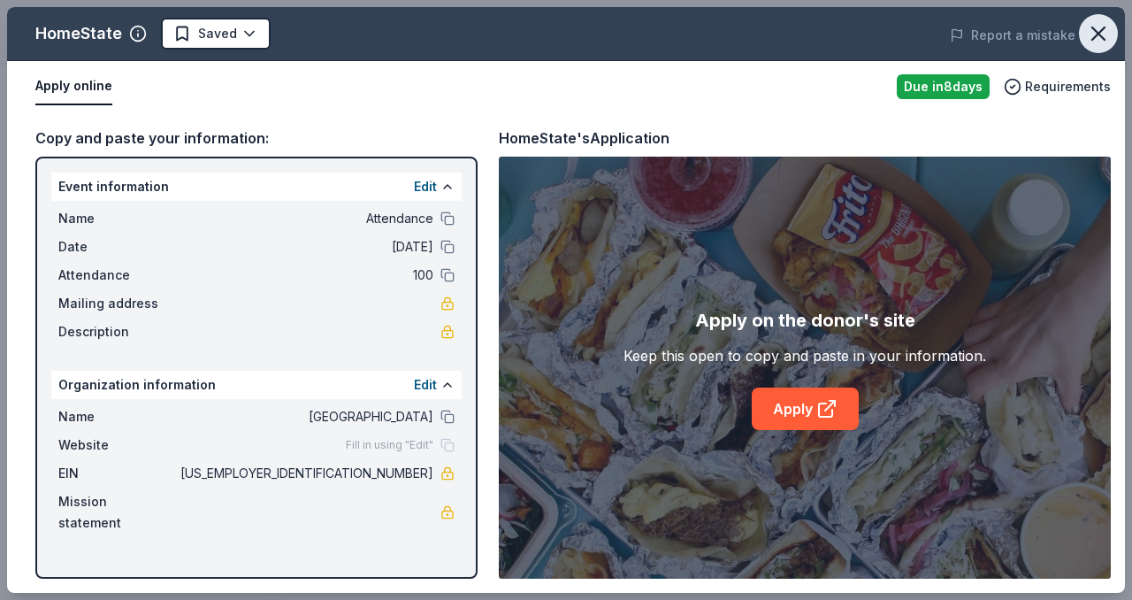
click at [1096, 32] on icon "button" at bounding box center [1099, 33] width 12 height 12
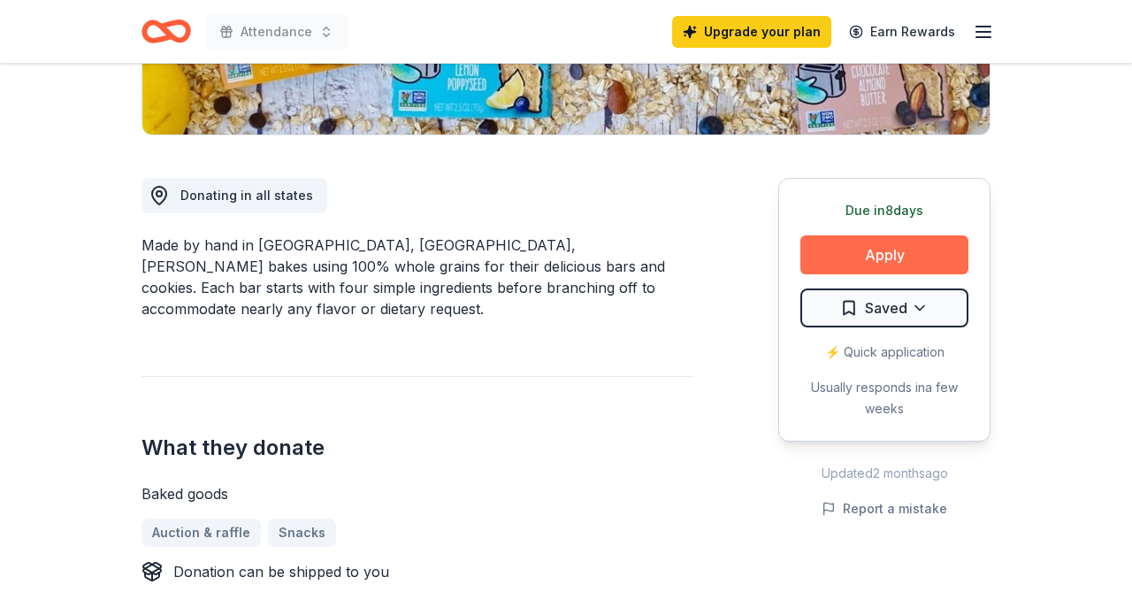
scroll to position [446, 0]
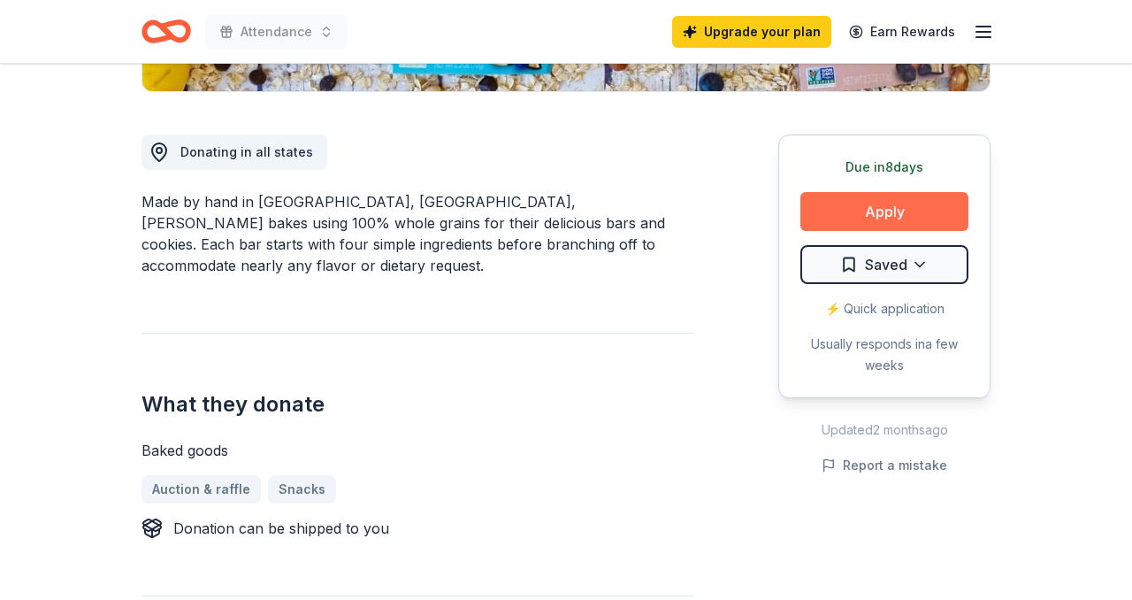
click at [881, 230] on button "Apply" at bounding box center [885, 211] width 168 height 39
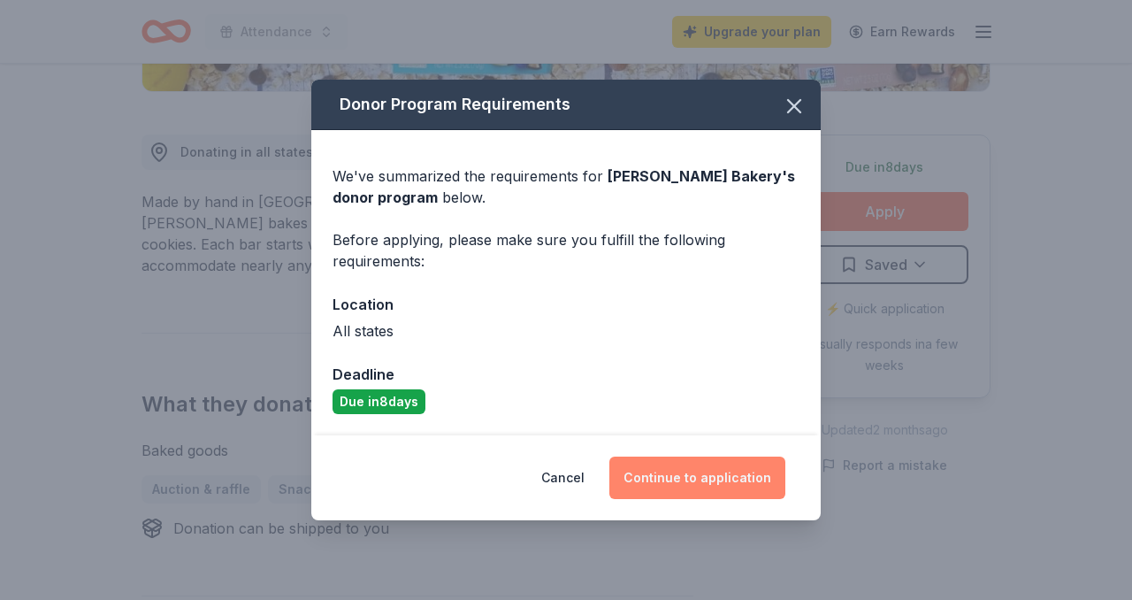
click at [674, 475] on button "Continue to application" at bounding box center [698, 477] width 176 height 42
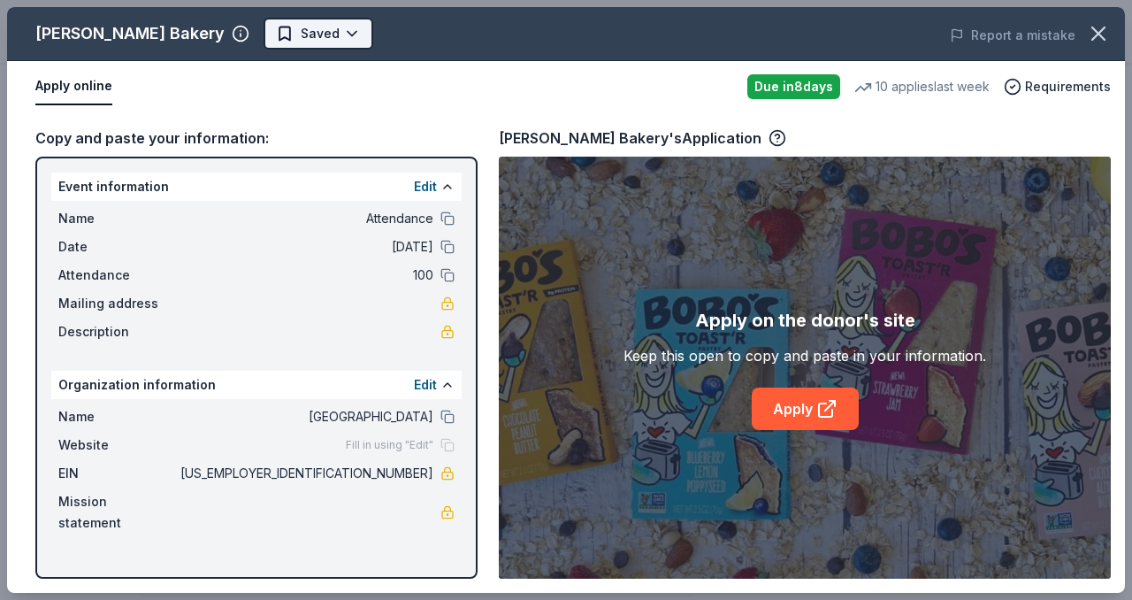
scroll to position [0, 0]
click at [242, 36] on body "Attendance Upgrade your plan Earn Rewards Due [DATE] Share [PERSON_NAME] Bakery…" at bounding box center [566, 300] width 1132 height 600
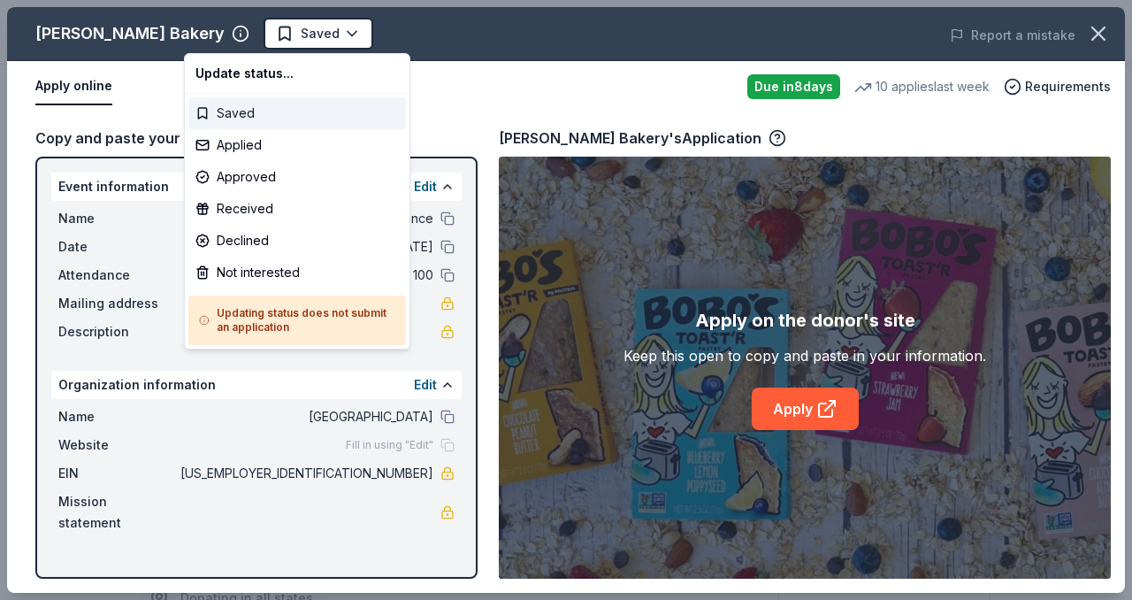
click at [256, 113] on div "Saved" at bounding box center [297, 113] width 218 height 32
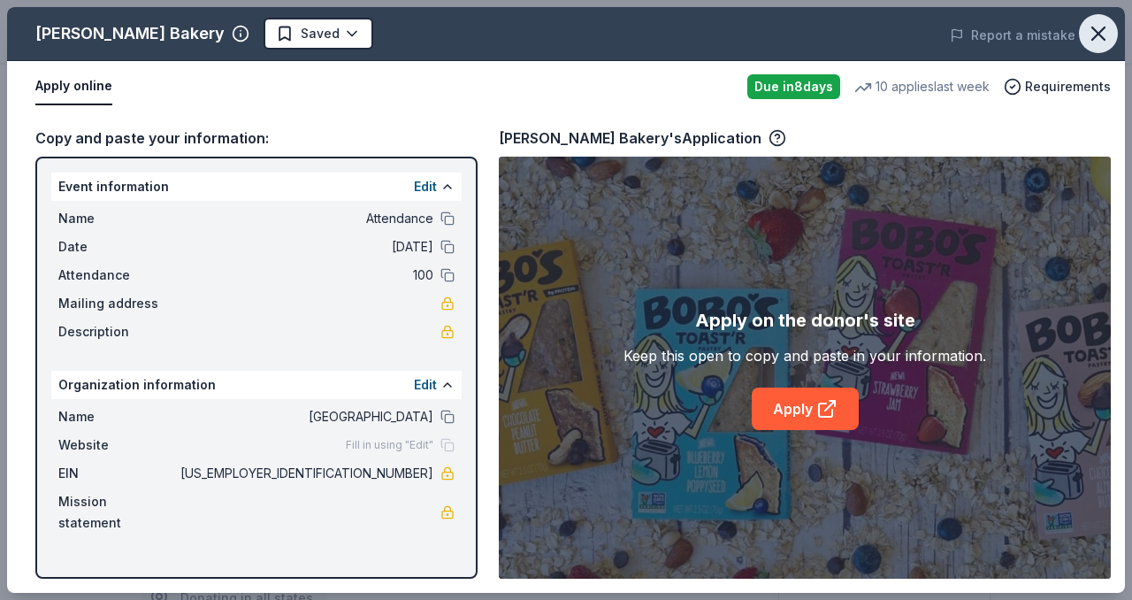
click at [1095, 34] on icon "button" at bounding box center [1098, 33] width 25 height 25
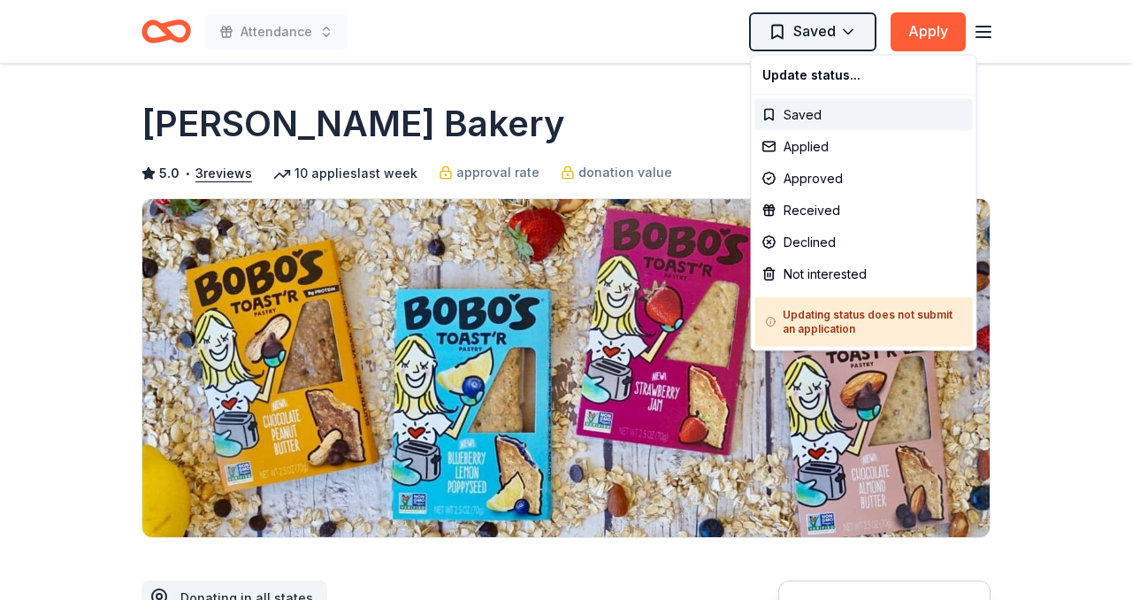
click at [799, 28] on html "Attendance Saved Apply Due [DATE] Share [PERSON_NAME] Bakery 5.0 • 3 reviews 10…" at bounding box center [566, 300] width 1132 height 600
click at [805, 123] on div "Saved" at bounding box center [864, 115] width 218 height 32
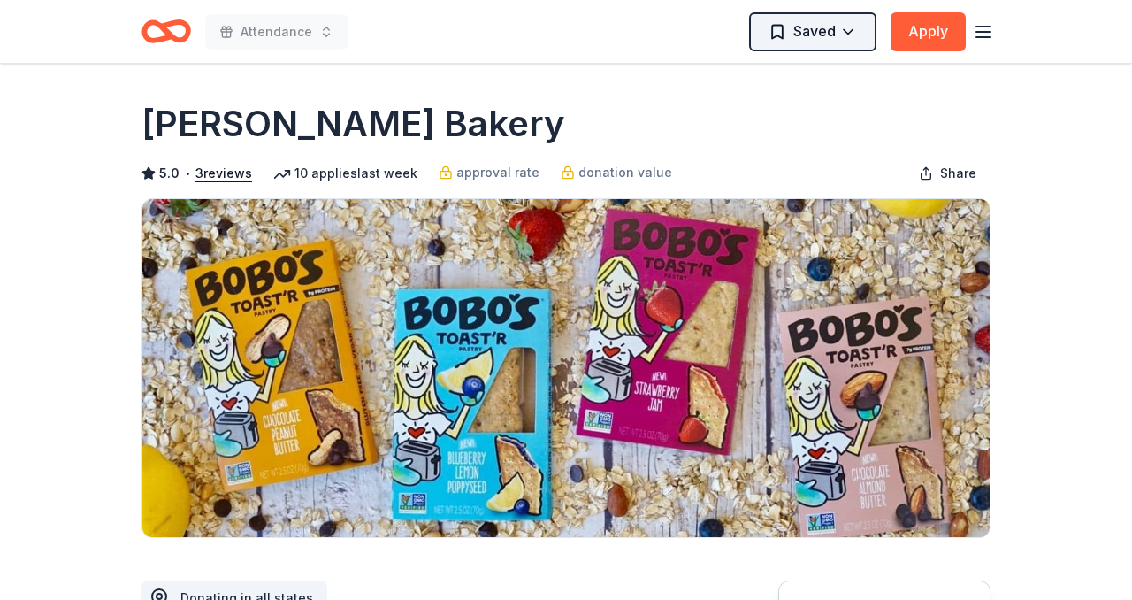
click at [853, 27] on html "Attendance Saved Apply Due [DATE] Share [PERSON_NAME] Bakery 5.0 • 3 reviews 10…" at bounding box center [566, 300] width 1132 height 600
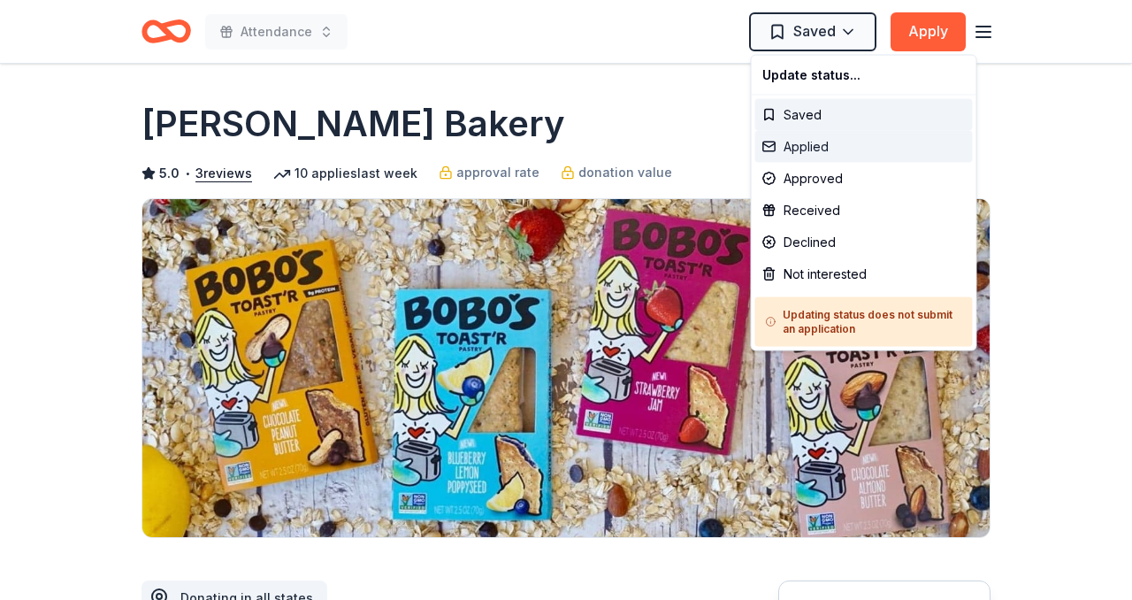
click at [816, 144] on div "Applied" at bounding box center [864, 147] width 218 height 32
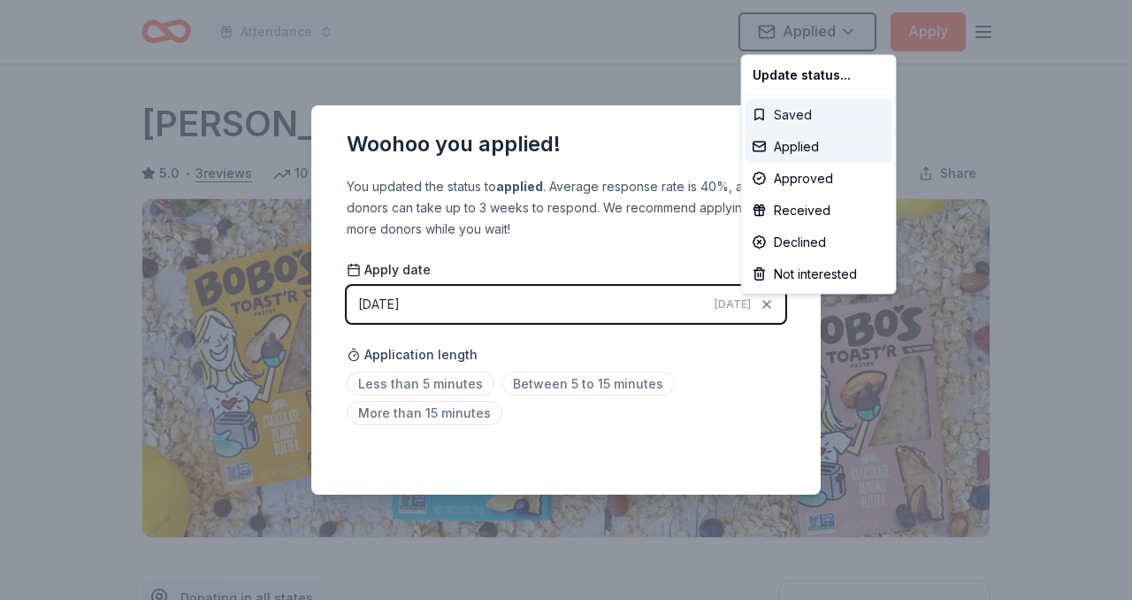
click at [797, 117] on div "Saved" at bounding box center [819, 115] width 147 height 32
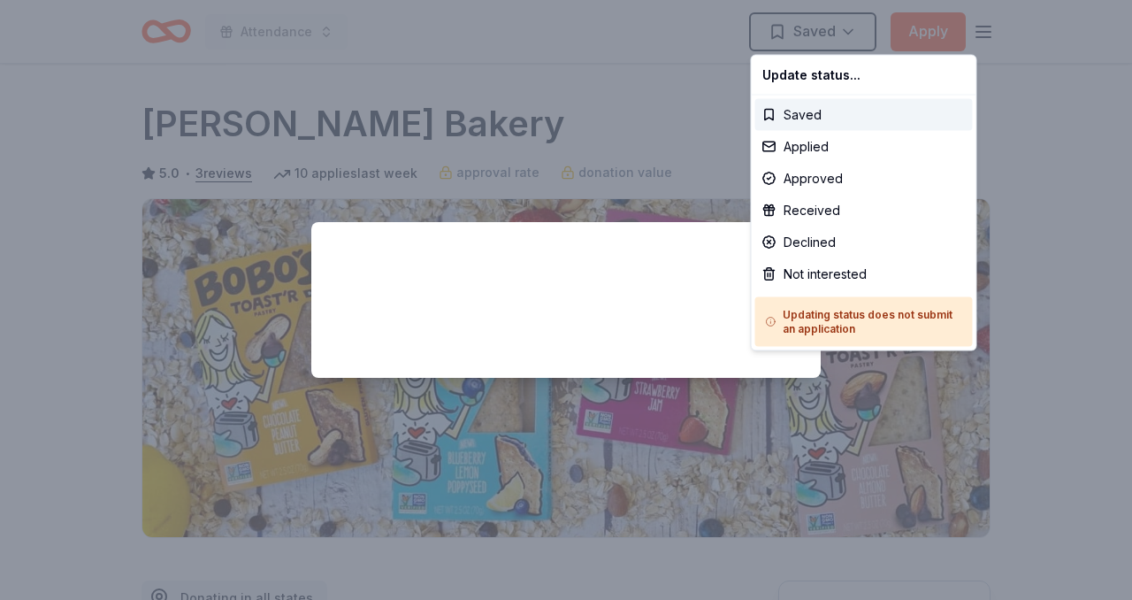
click at [685, 90] on html "Attendance Saved Apply Due [DATE] Share [PERSON_NAME] Bakery 5.0 • 3 reviews 10…" at bounding box center [566, 300] width 1132 height 600
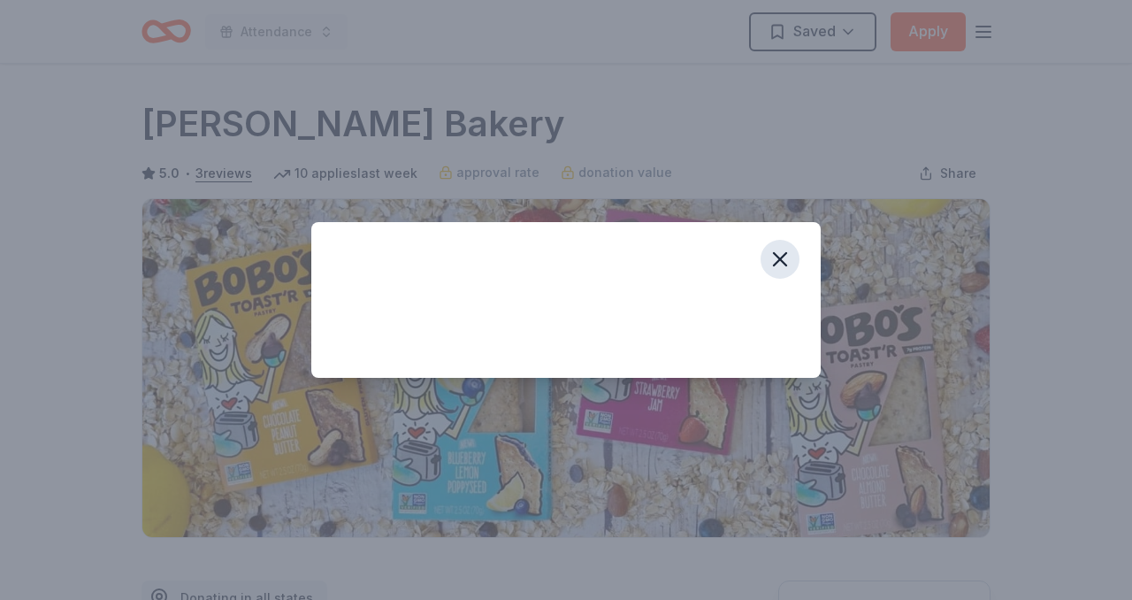
click at [794, 257] on button "button" at bounding box center [780, 259] width 39 height 39
